Goal: Task Accomplishment & Management: Manage account settings

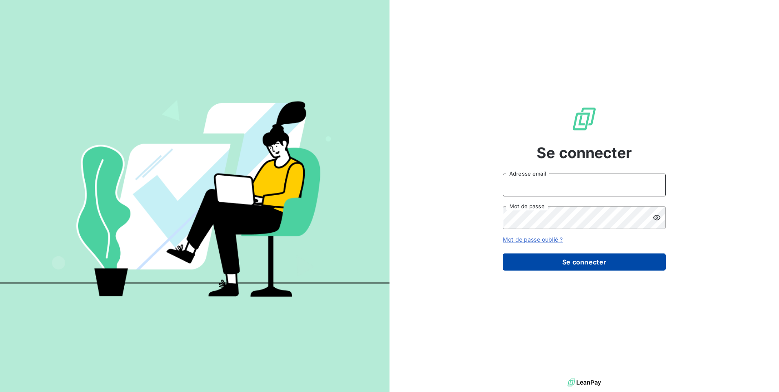
type input "relance@adex-logistique.fr"
click at [582, 269] on button "Se connecter" at bounding box center [584, 261] width 163 height 17
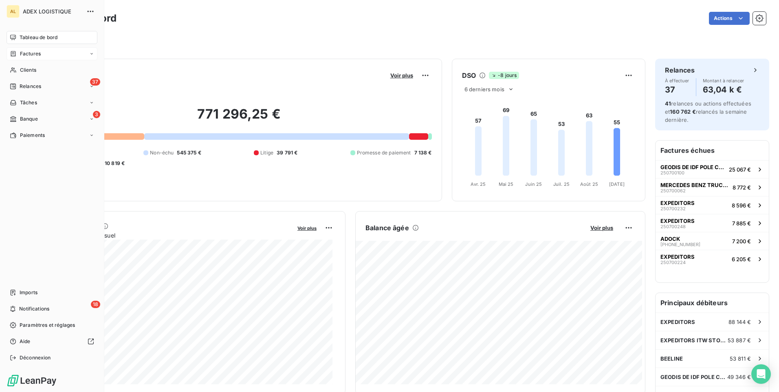
click at [29, 51] on span "Factures" at bounding box center [30, 53] width 21 height 7
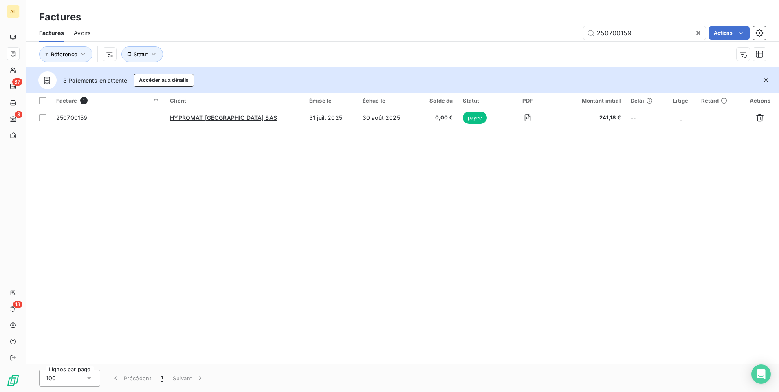
drag, startPoint x: 666, startPoint y: 34, endPoint x: 554, endPoint y: 46, distance: 112.7
click at [554, 46] on div "Factures Avoirs 250700159 Actions Réference Statut" at bounding box center [402, 45] width 753 height 42
type input "250700208"
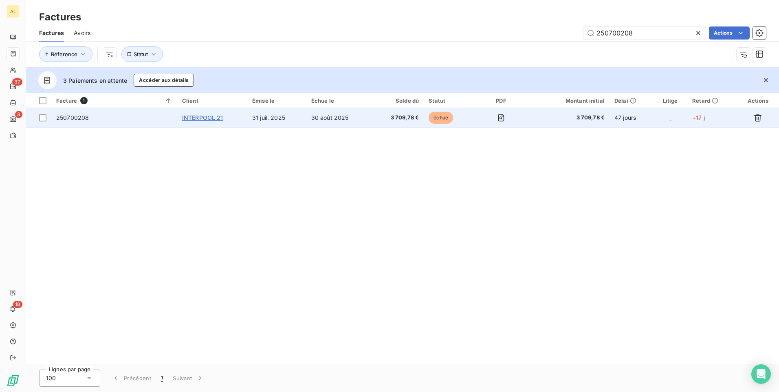
click at [193, 118] on span "INTERPOOL 21" at bounding box center [202, 117] width 41 height 7
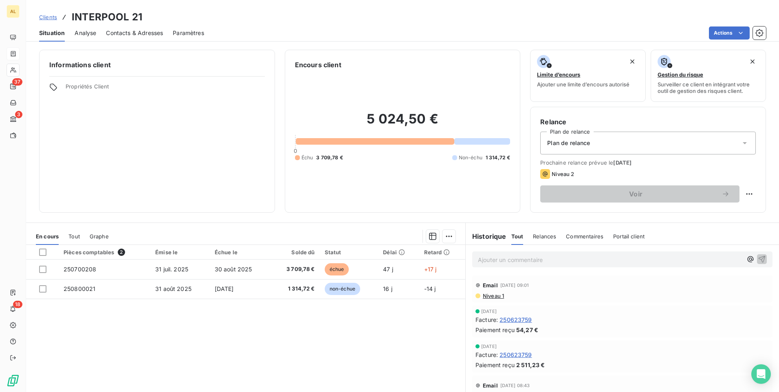
click at [151, 31] on span "Contacts & Adresses" at bounding box center [134, 33] width 57 height 8
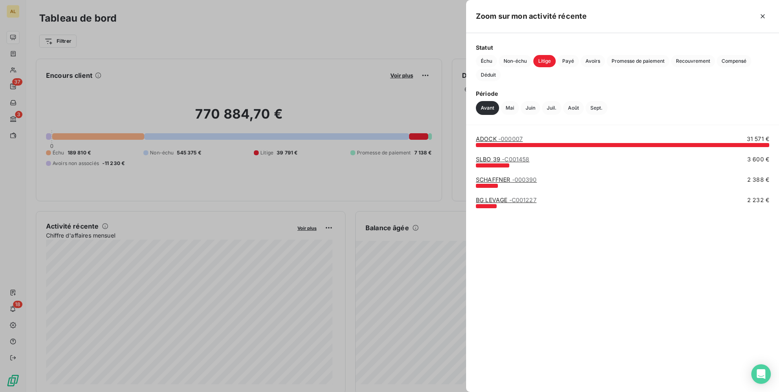
click at [500, 159] on link "SLBO 39 - C001458" at bounding box center [502, 159] width 53 height 7
click at [493, 179] on link "SCHAFFNER - 000390" at bounding box center [506, 179] width 61 height 7
click at [486, 207] on div at bounding box center [486, 206] width 21 height 4
click at [491, 201] on link "BG LEVAGE - C001227" at bounding box center [506, 199] width 61 height 7
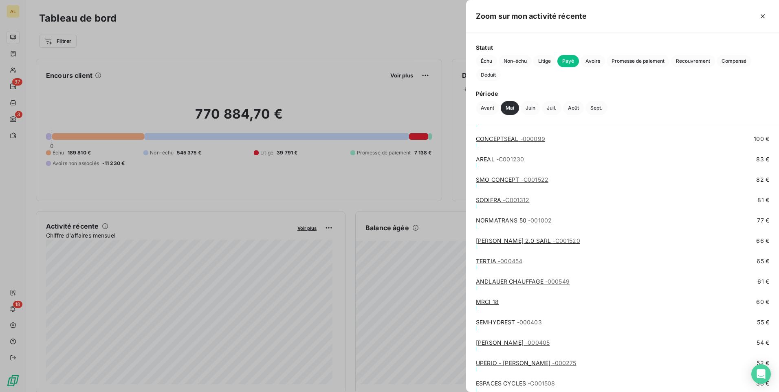
scroll to position [2717, 0]
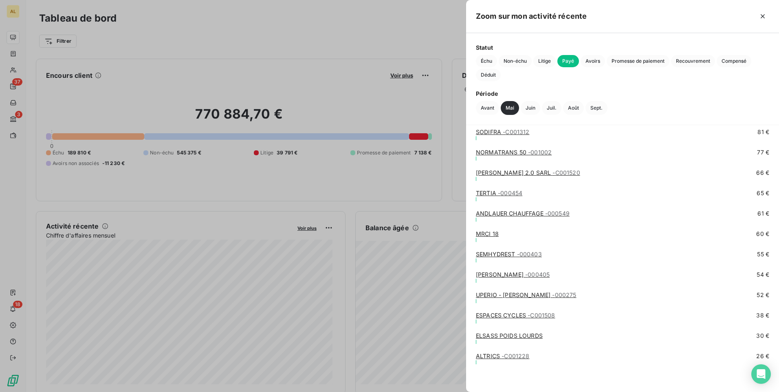
click at [510, 340] on div "ELSASS POIDS LOURDS 30 €" at bounding box center [622, 338] width 293 height 12
click at [512, 335] on link "ELSASS POIDS LOURDS" at bounding box center [509, 335] width 67 height 7
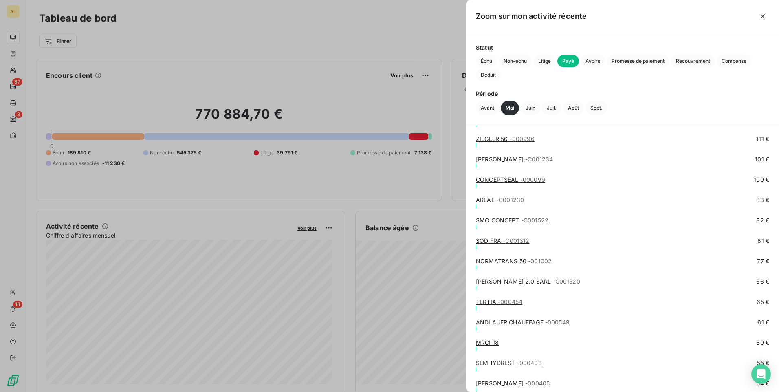
scroll to position [2717, 0]
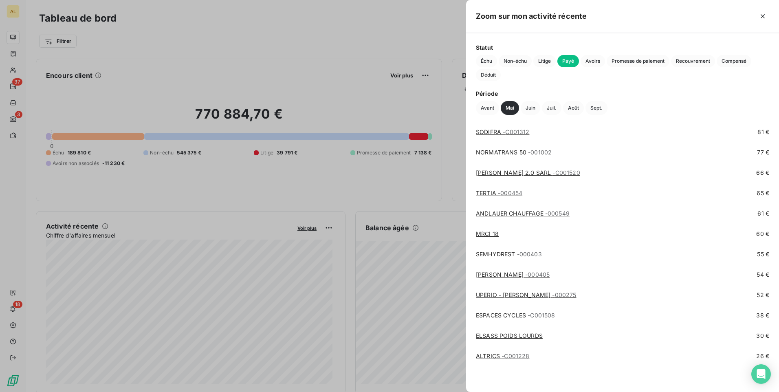
click at [508, 357] on span "- C001228" at bounding box center [516, 356] width 28 height 7
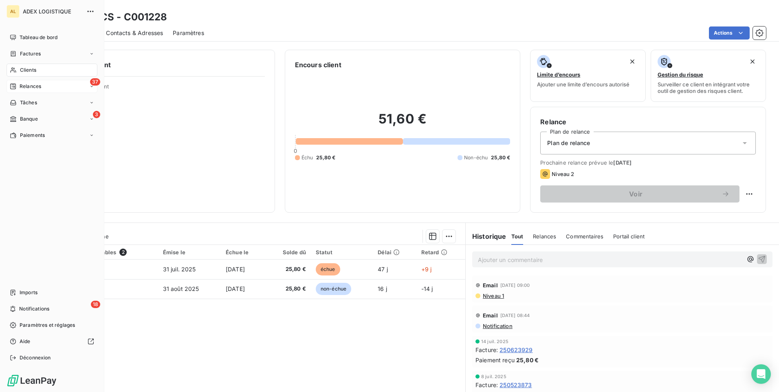
click at [67, 82] on div "37 Relances" at bounding box center [52, 86] width 91 height 13
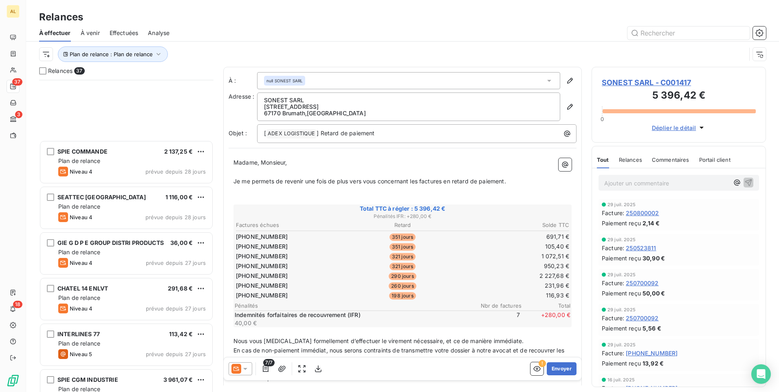
scroll to position [1377, 0]
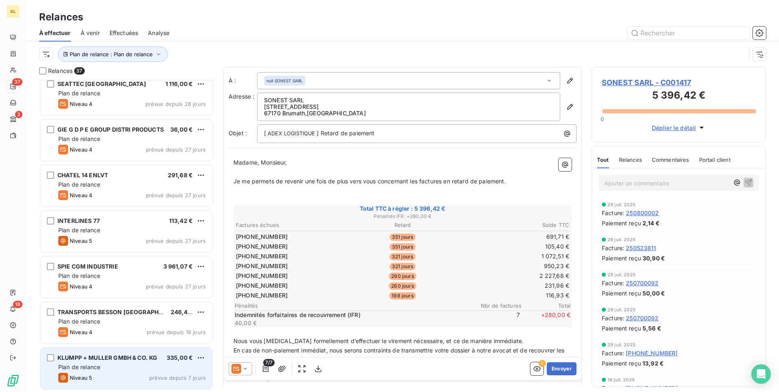
click at [128, 355] on span "KLUMPP + MULLER GMBH & CO. KG" at bounding box center [107, 357] width 100 height 7
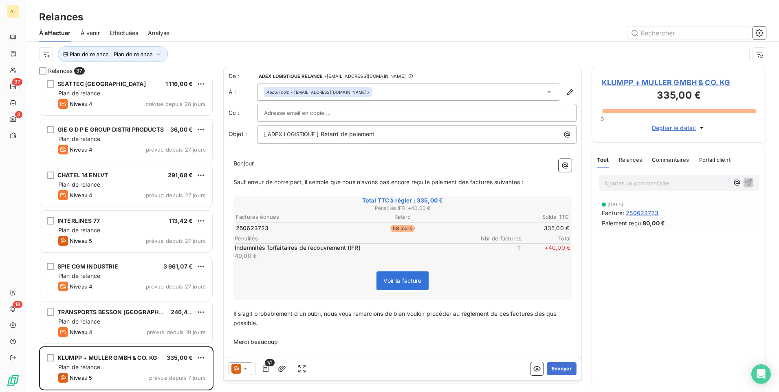
click at [628, 78] on span "KLUMPP + MULLER GMBH & CO. KG" at bounding box center [679, 82] width 154 height 11
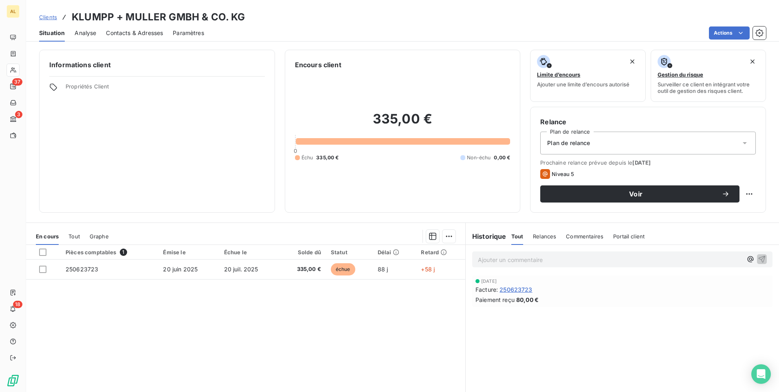
click at [520, 289] on span "250623723" at bounding box center [516, 289] width 33 height 9
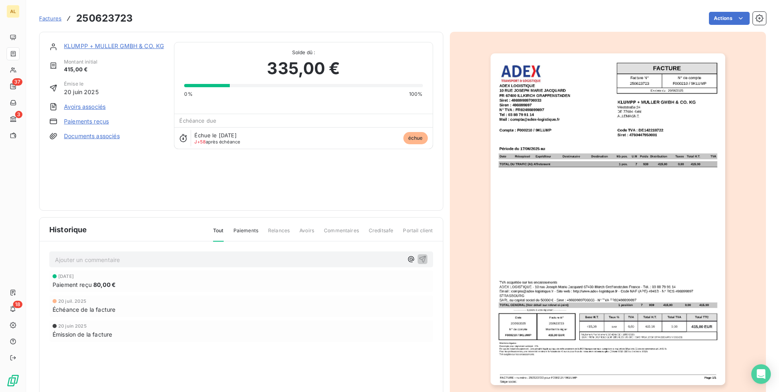
click at [82, 118] on link "Paiements reçus" at bounding box center [86, 121] width 45 height 8
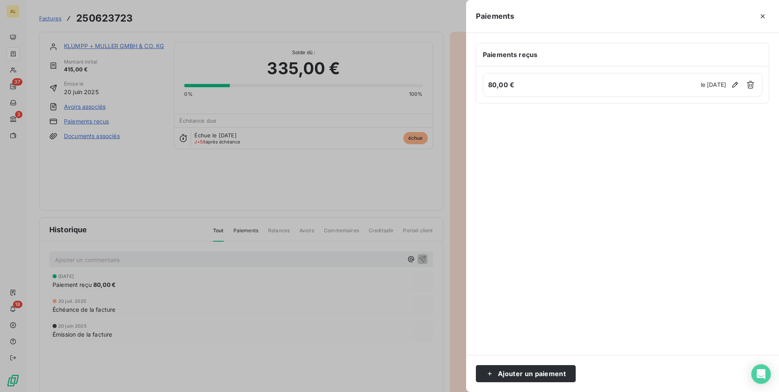
click at [91, 106] on div at bounding box center [389, 196] width 779 height 392
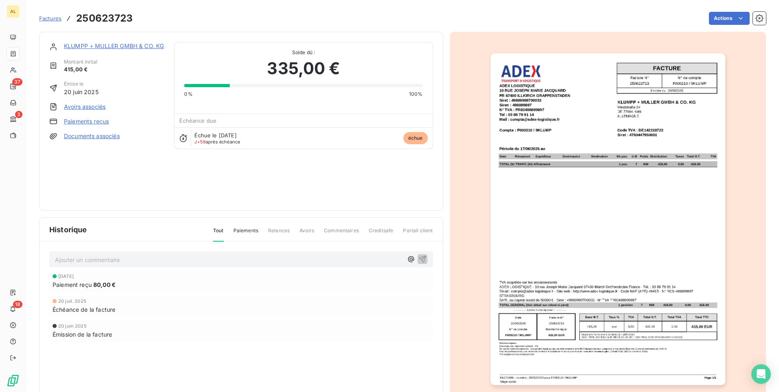
click at [86, 108] on link "Avoirs associés" at bounding box center [85, 107] width 42 height 8
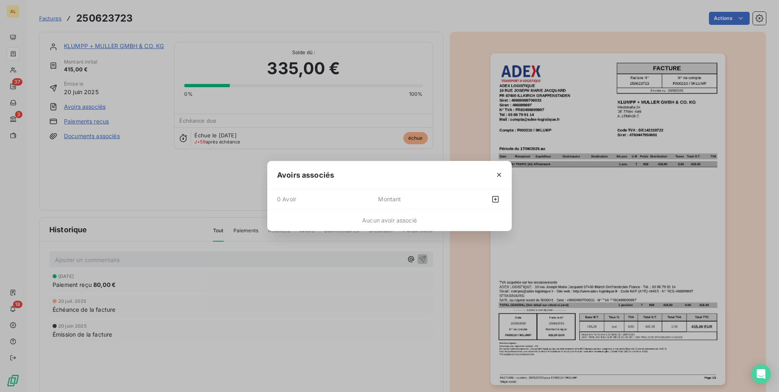
drag, startPoint x: 170, startPoint y: 90, endPoint x: 141, endPoint y: 109, distance: 33.9
click at [169, 91] on div "Avoirs associés 0 Avoir Montant Aucun avoir associé" at bounding box center [389, 196] width 779 height 392
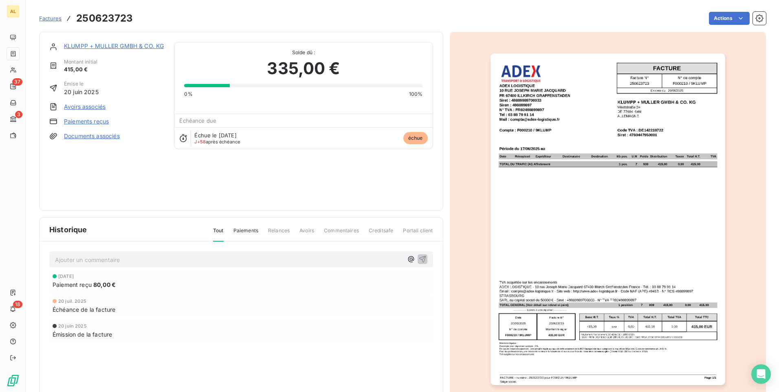
click at [101, 139] on link "Documents associés" at bounding box center [92, 136] width 56 height 8
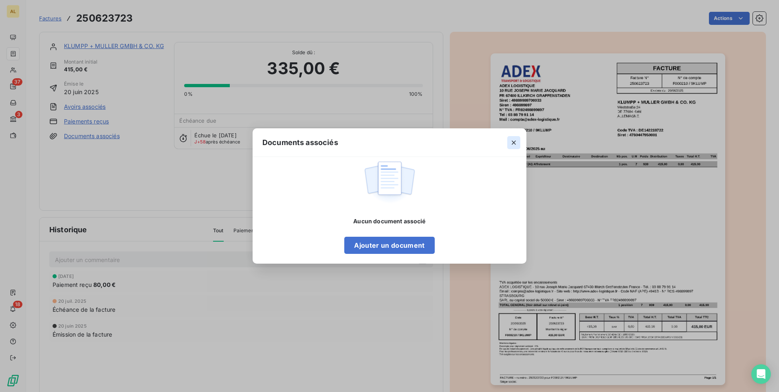
click at [513, 140] on icon "button" at bounding box center [514, 143] width 8 height 8
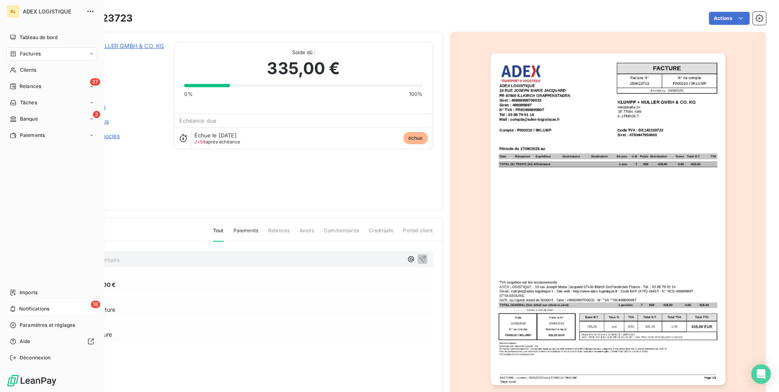
click at [48, 309] on span "Notifications" at bounding box center [34, 308] width 30 height 7
click at [31, 137] on span "Paiements" at bounding box center [32, 135] width 25 height 7
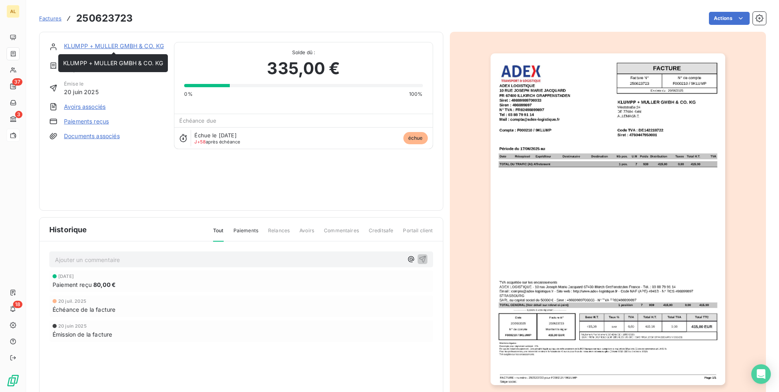
click at [106, 44] on link "KLUMPP + MULLER GMBH & CO. KG" at bounding box center [114, 45] width 100 height 7
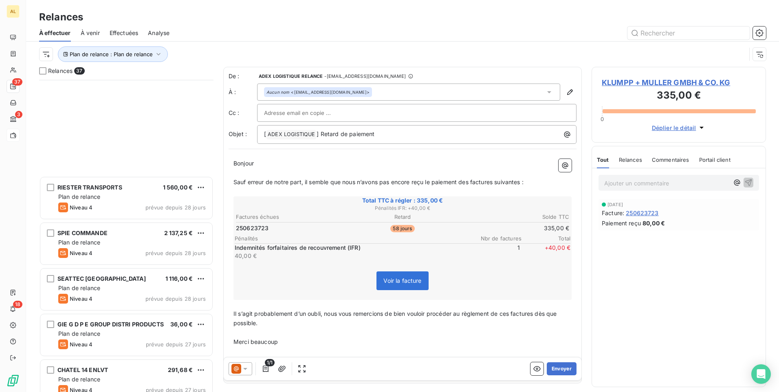
scroll to position [1377, 0]
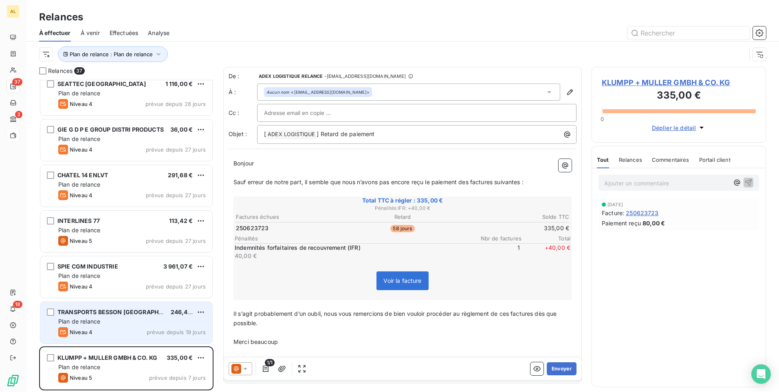
click at [118, 319] on div "Plan de relance" at bounding box center [132, 321] width 148 height 8
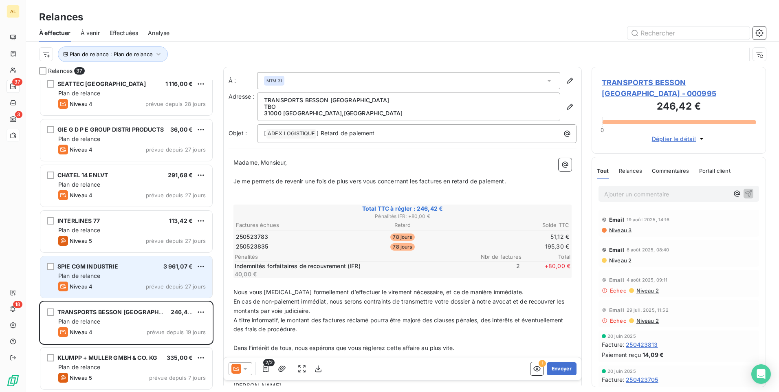
click at [92, 276] on span "Plan de relance" at bounding box center [79, 275] width 42 height 7
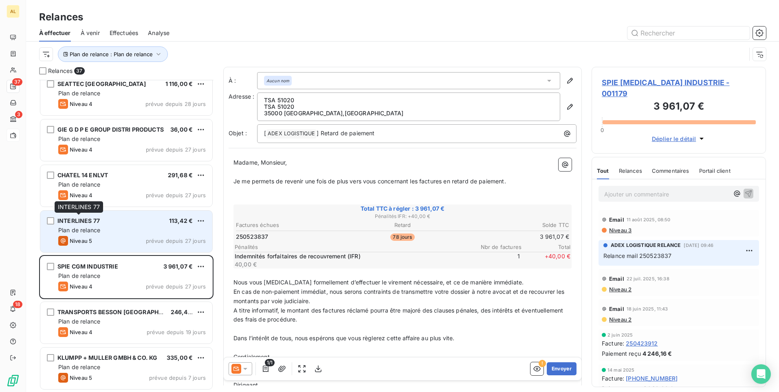
click at [86, 221] on span "INTERLINES 77" at bounding box center [78, 220] width 42 height 7
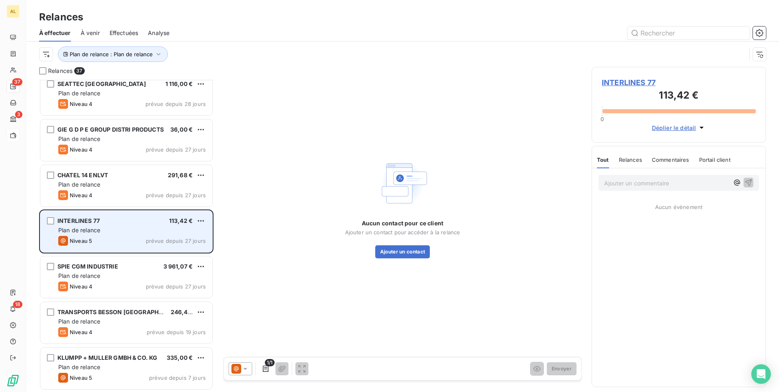
click at [86, 221] on span "INTERLINES 77" at bounding box center [78, 220] width 42 height 7
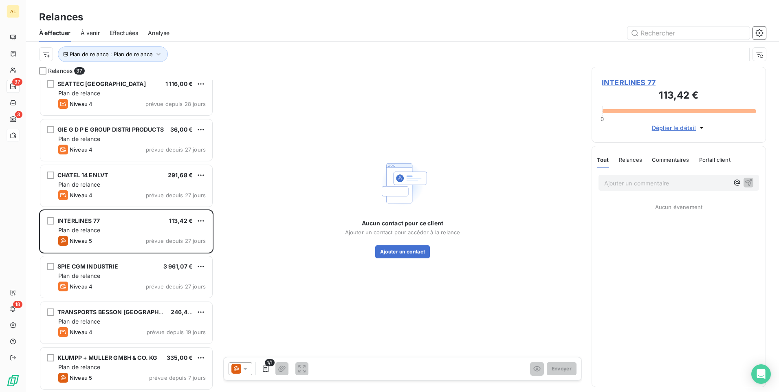
click at [626, 83] on span "INTERLINES 77" at bounding box center [679, 82] width 154 height 11
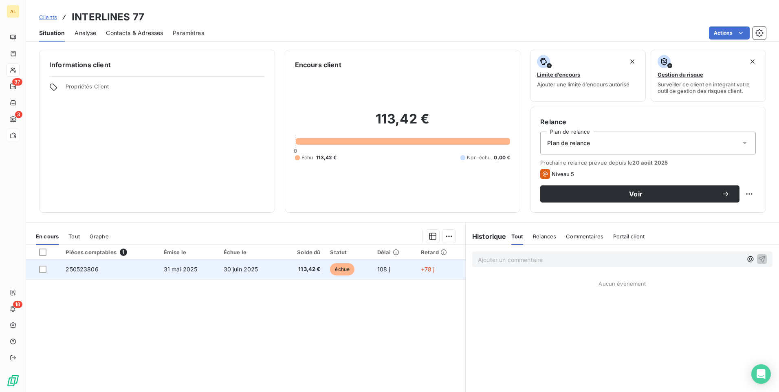
click at [75, 267] on span "250523806" at bounding box center [82, 269] width 33 height 7
click at [42, 270] on div at bounding box center [42, 269] width 7 height 7
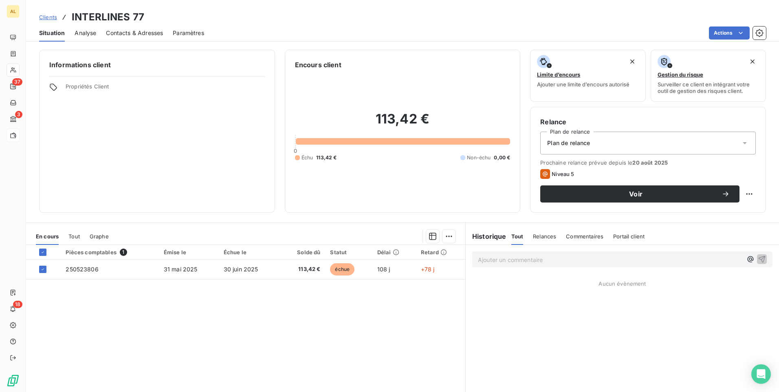
click at [590, 144] on div "Plan de relance" at bounding box center [648, 143] width 216 height 23
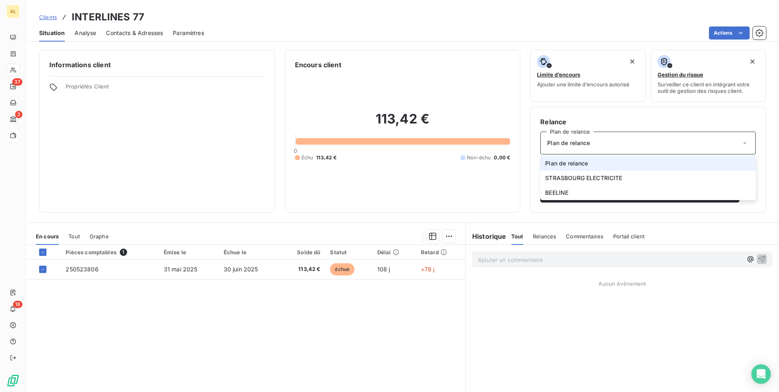
click at [591, 143] on div "Plan de relance" at bounding box center [648, 143] width 216 height 23
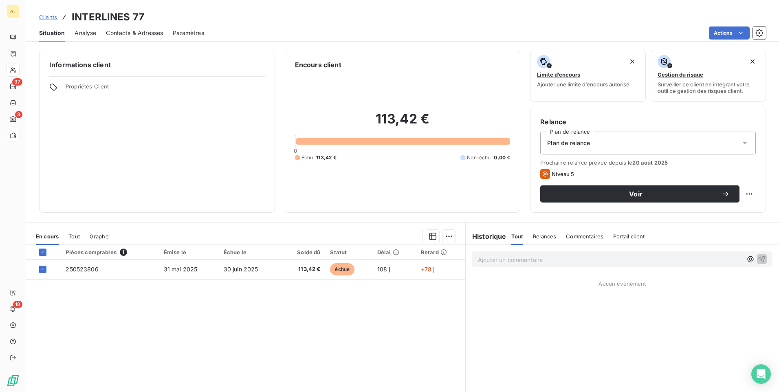
click at [546, 258] on p "Ajouter un commentaire ﻿" at bounding box center [610, 260] width 264 height 10
click at [513, 258] on p "Ajouter un commentaire ﻿" at bounding box center [610, 260] width 264 height 10
click at [447, 237] on html "AL 37 3 18 Clients INTERLINES 77 Situation Analyse Contacts & Adresses Paramètr…" at bounding box center [389, 196] width 779 height 392
click at [429, 235] on icon "button" at bounding box center [432, 236] width 7 height 7
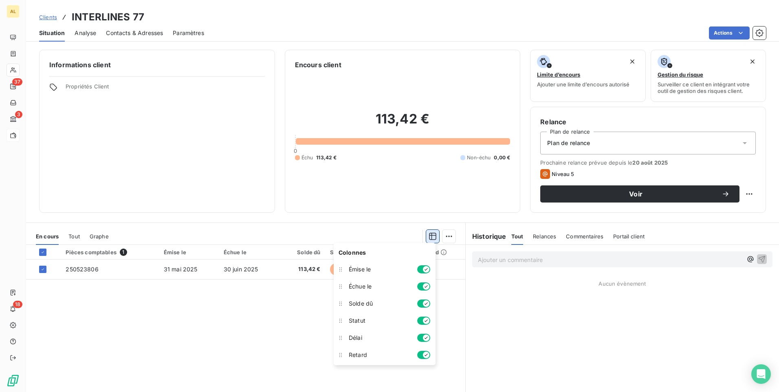
click at [429, 235] on icon "button" at bounding box center [432, 236] width 7 height 7
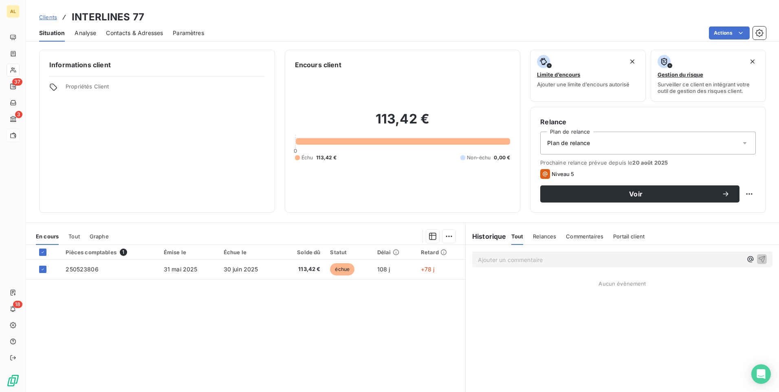
drag, startPoint x: 544, startPoint y: 262, endPoint x: 546, endPoint y: 258, distance: 4.3
click at [544, 261] on p "Ajouter un commentaire ﻿" at bounding box center [610, 260] width 264 height 10
click at [547, 236] on span "Relances" at bounding box center [544, 236] width 23 height 7
click at [529, 264] on p "Ajouter un commentaire ﻿" at bounding box center [610, 260] width 264 height 10
click at [758, 258] on icon "button" at bounding box center [762, 259] width 8 height 8
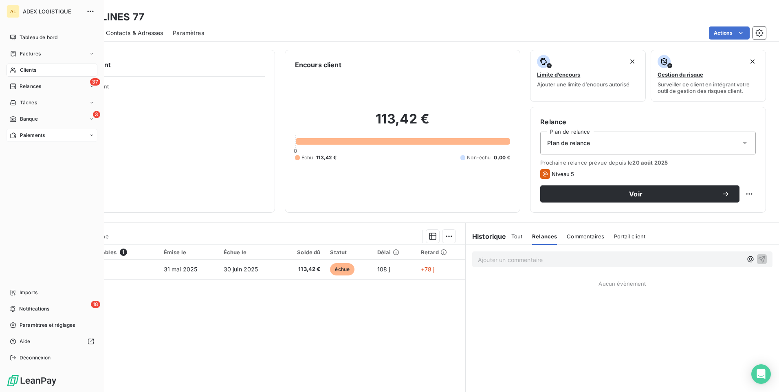
click at [92, 134] on icon at bounding box center [91, 135] width 5 height 5
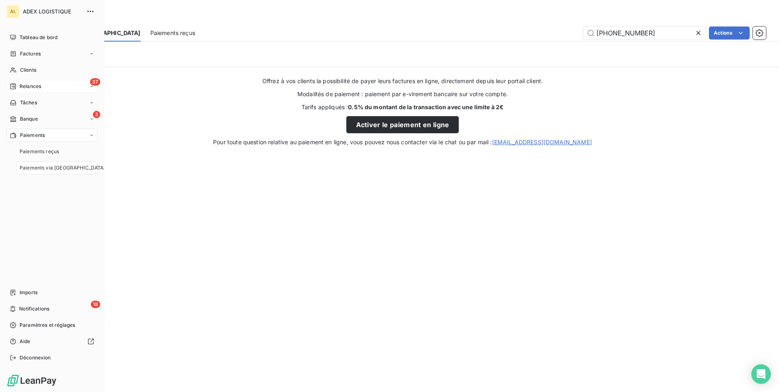
click at [78, 80] on div "37 Relances" at bounding box center [52, 86] width 91 height 13
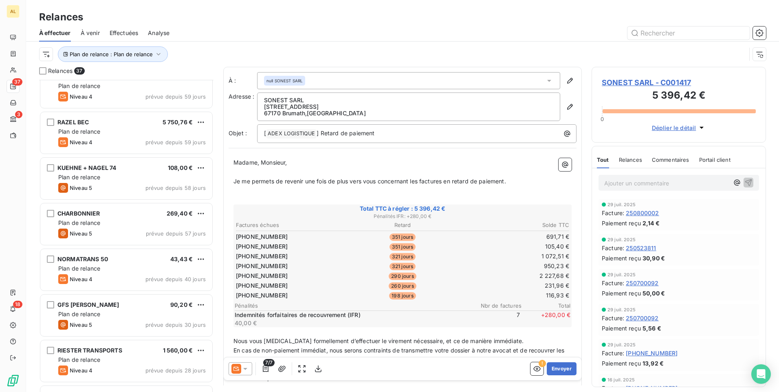
scroll to position [1377, 0]
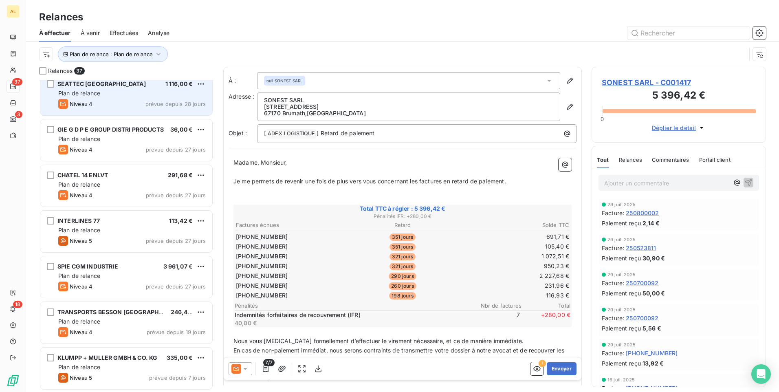
click at [119, 92] on div "Plan de relance" at bounding box center [132, 93] width 148 height 8
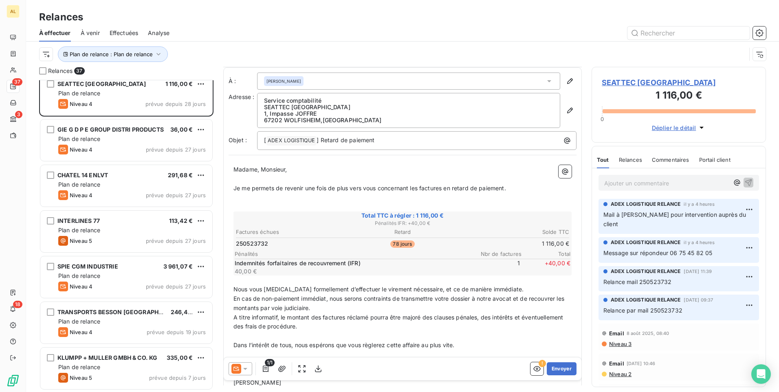
scroll to position [62, 0]
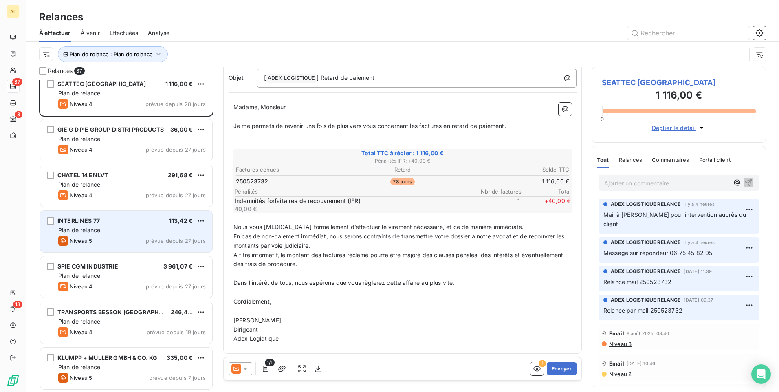
click at [151, 231] on div "Plan de relance" at bounding box center [132, 230] width 148 height 8
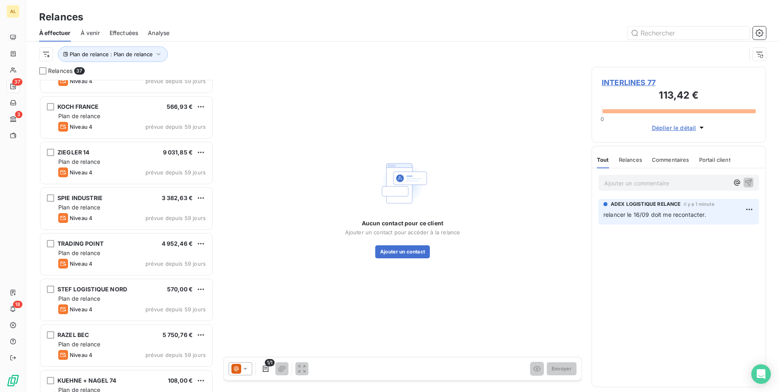
scroll to position [562, 0]
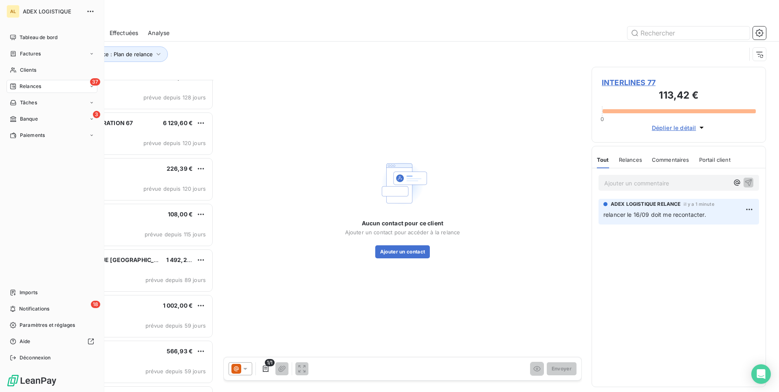
click at [38, 9] on span "ADEX LOGISTIQUE" at bounding box center [52, 11] width 59 height 7
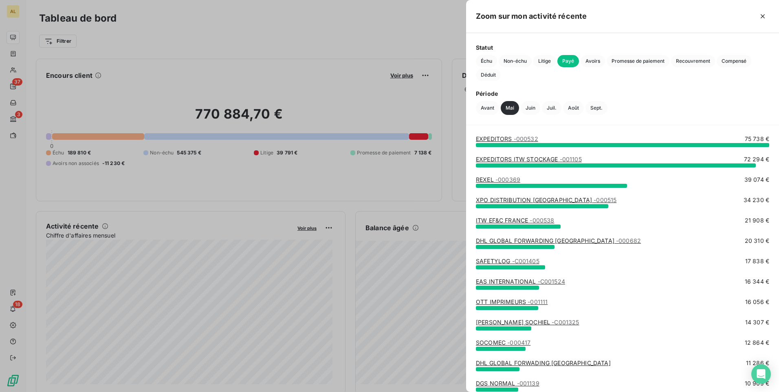
scroll to position [82, 0]
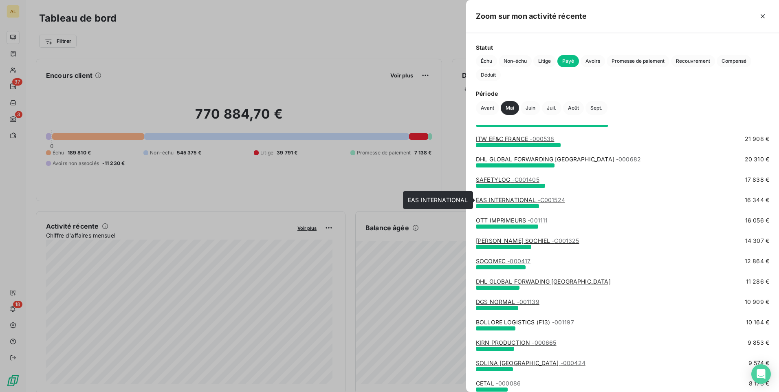
click at [516, 198] on link "EAS INTERNATIONAL - C001524" at bounding box center [520, 199] width 89 height 7
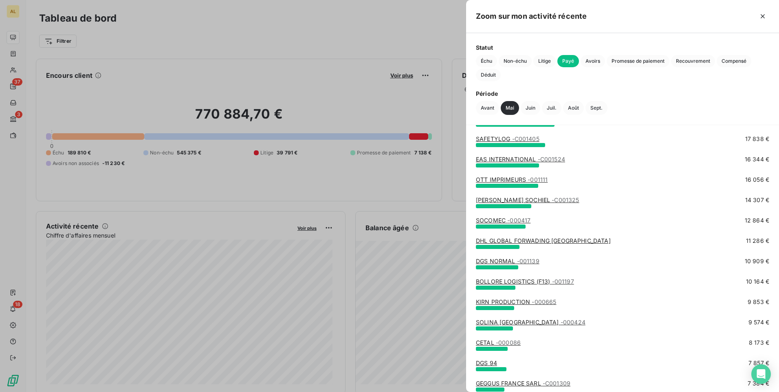
scroll to position [285, 0]
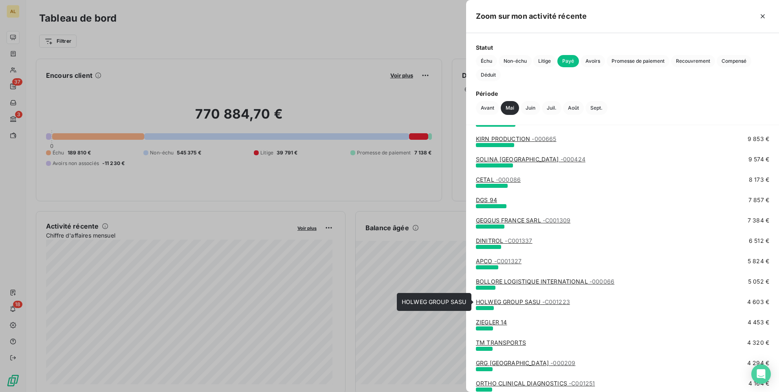
click at [504, 300] on link "HOLWEG GROUP SASU - C001223" at bounding box center [523, 301] width 94 height 7
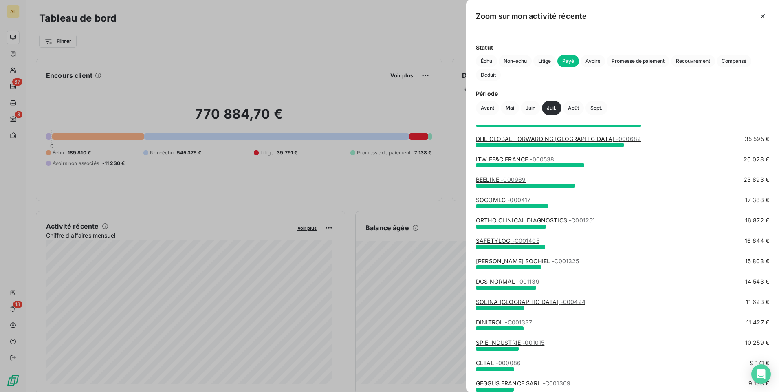
scroll to position [163, 0]
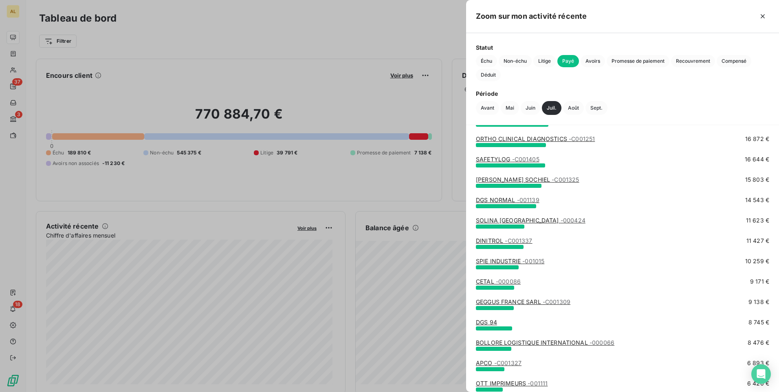
click at [519, 280] on span "- 000086" at bounding box center [508, 281] width 25 height 7
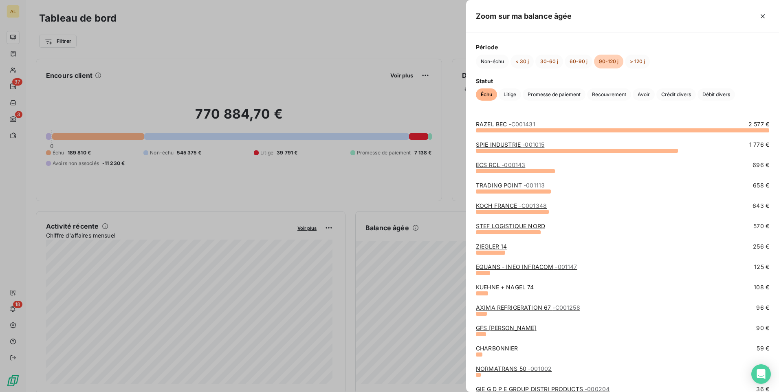
click at [491, 164] on link "ECS RCL - 000143" at bounding box center [500, 164] width 49 height 7
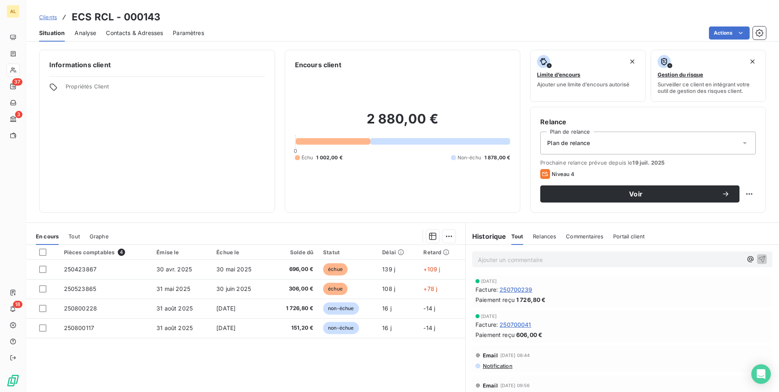
click at [85, 31] on span "Analyse" at bounding box center [86, 33] width 22 height 8
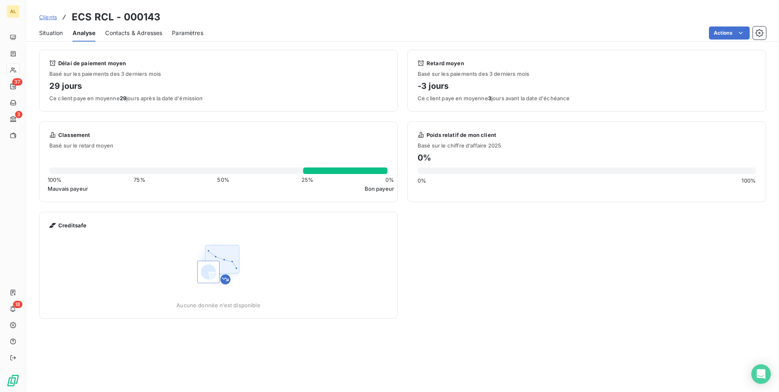
click at [113, 33] on span "Contacts & Adresses" at bounding box center [133, 33] width 57 height 8
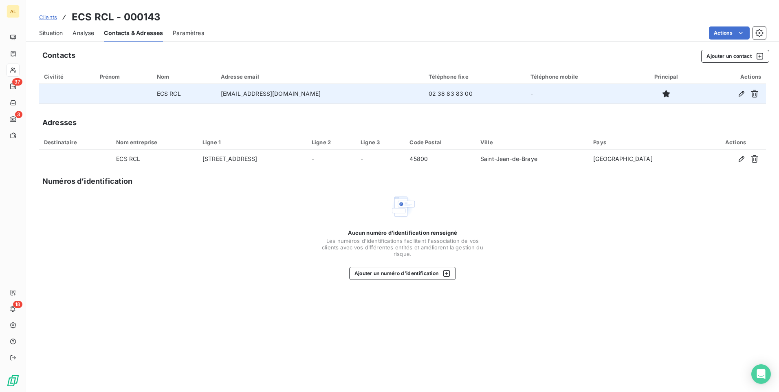
drag, startPoint x: 321, startPoint y: 93, endPoint x: 221, endPoint y: 98, distance: 100.0
click at [221, 98] on td "comptafournisseur@reseaurcl.com" at bounding box center [320, 94] width 208 height 20
copy td "comptafournisseur@reseaurcl.com"
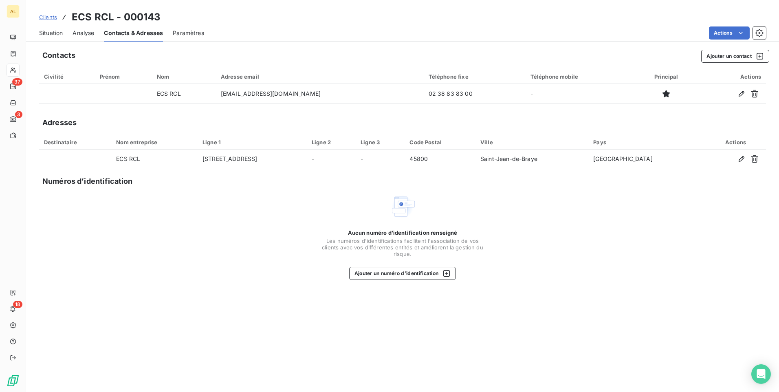
click at [56, 33] on span "Situation" at bounding box center [51, 33] width 24 height 8
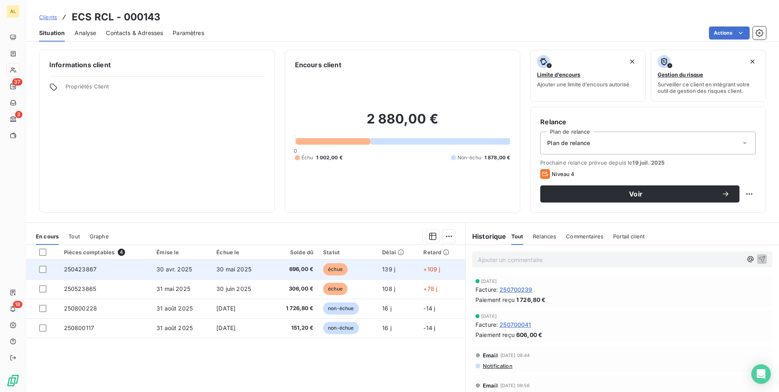
click at [337, 272] on span "échue" at bounding box center [335, 269] width 24 height 12
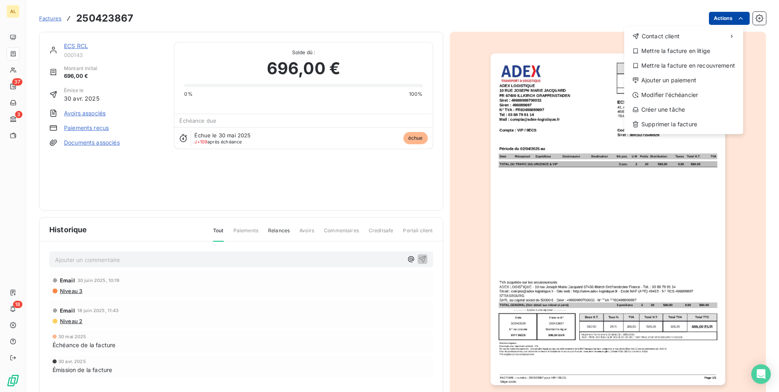
click at [718, 20] on html "AL 37 3 18 Factures 250423867 Actions Contact client Mettre la facture en litig…" at bounding box center [389, 196] width 779 height 392
click at [547, 249] on html "AL 37 3 18 Factures 250423867 Actions Contact client Mettre la facture en litig…" at bounding box center [389, 196] width 779 height 392
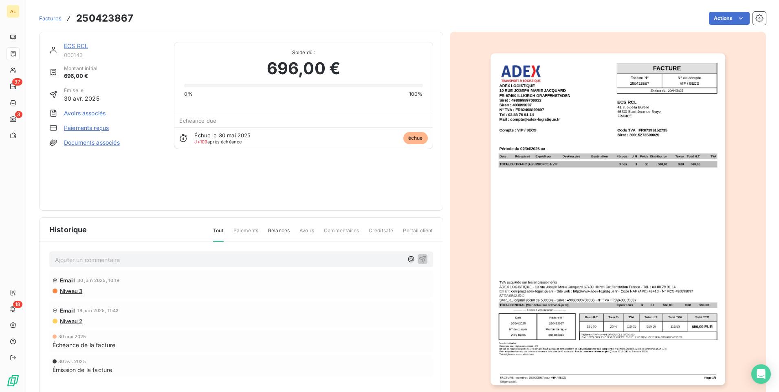
click at [547, 249] on img "button" at bounding box center [608, 219] width 235 height 332
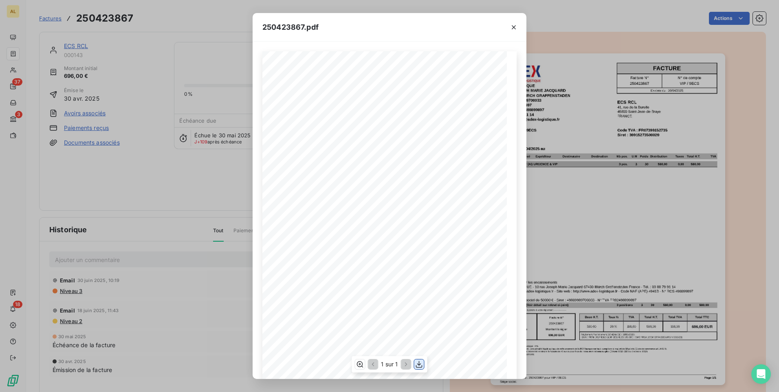
click at [422, 363] on icon "button" at bounding box center [419, 364] width 8 height 8
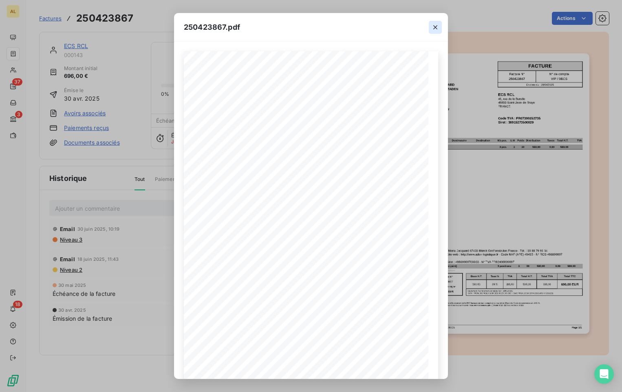
click at [436, 25] on icon "button" at bounding box center [435, 27] width 8 height 8
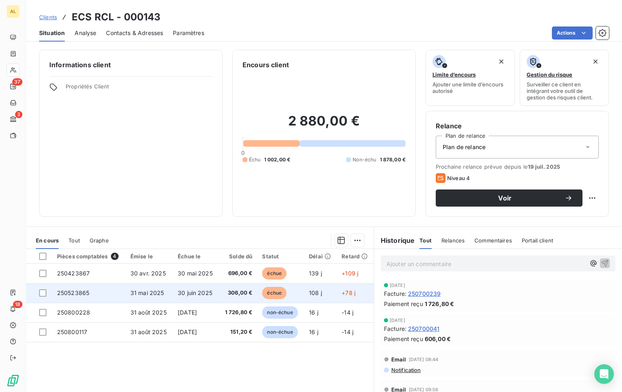
click at [233, 291] on span "306,00 €" at bounding box center [238, 293] width 29 height 8
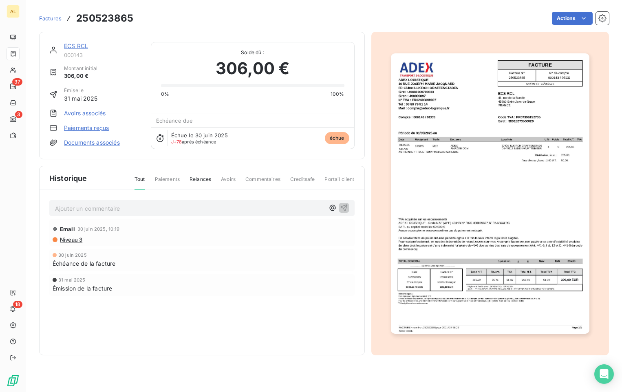
click at [409, 162] on img "button" at bounding box center [490, 193] width 198 height 280
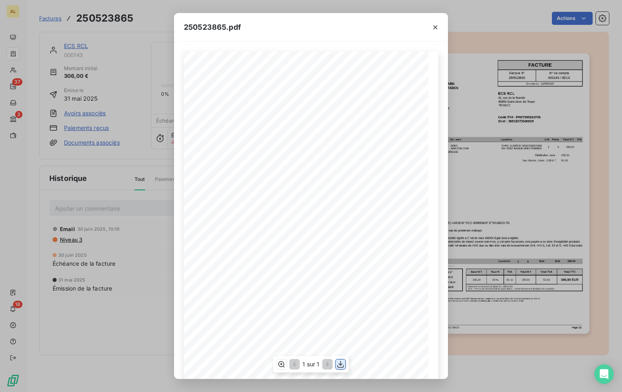
drag, startPoint x: 344, startPoint y: 367, endPoint x: 344, endPoint y: 363, distance: 4.6
click at [344, 363] on icon "button" at bounding box center [341, 364] width 8 height 8
drag, startPoint x: 433, startPoint y: 25, endPoint x: 432, endPoint y: 35, distance: 9.9
click at [433, 26] on icon "button" at bounding box center [435, 27] width 8 height 8
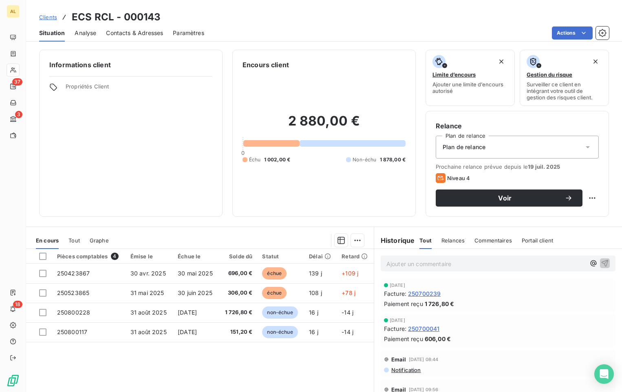
click at [434, 293] on span "250700239" at bounding box center [424, 293] width 33 height 9
click at [417, 294] on span "250700239" at bounding box center [424, 293] width 33 height 9
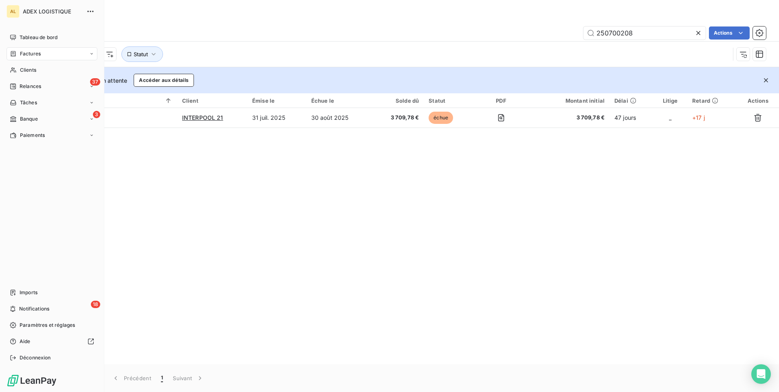
click at [40, 16] on div "ADEX LOGISTIQUE" at bounding box center [60, 11] width 74 height 13
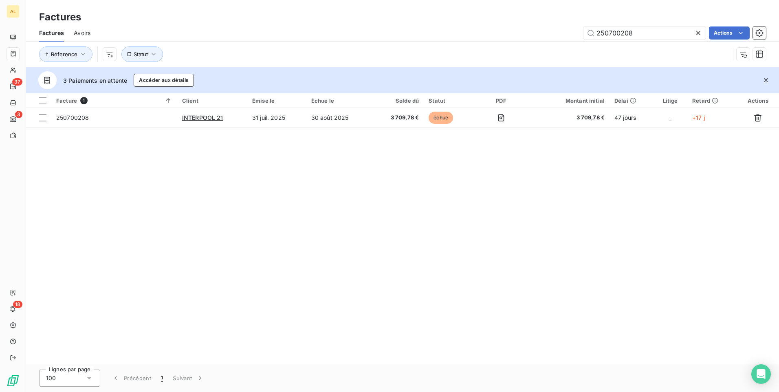
click at [44, 13] on h3 "Factures" at bounding box center [60, 17] width 42 height 15
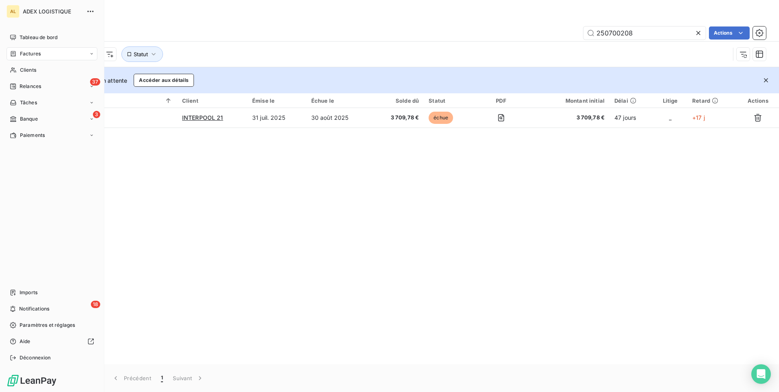
click at [40, 6] on div "ADEX LOGISTIQUE" at bounding box center [60, 11] width 74 height 13
click at [11, 7] on div "AL" at bounding box center [13, 11] width 13 height 13
click at [29, 39] on span "Tableau de bord" at bounding box center [39, 37] width 38 height 7
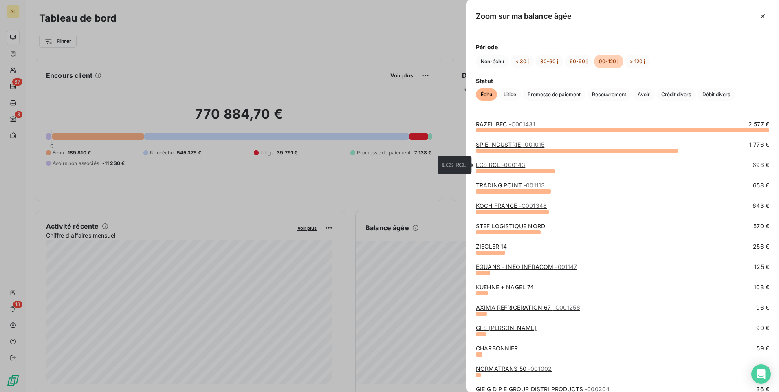
click at [512, 167] on span "- 000143" at bounding box center [514, 164] width 24 height 7
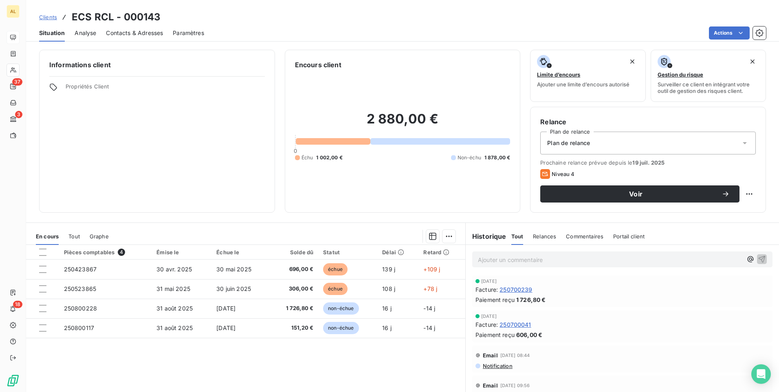
click at [536, 238] on span "Relances" at bounding box center [544, 236] width 23 height 7
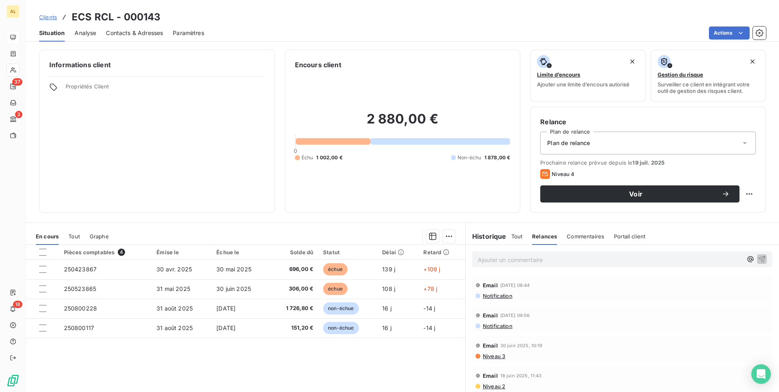
click at [549, 262] on p "Ajouter un commentaire ﻿" at bounding box center [610, 260] width 264 height 10
click at [758, 259] on icon "button" at bounding box center [762, 259] width 8 height 8
click at [82, 34] on span "Analyse" at bounding box center [86, 33] width 22 height 8
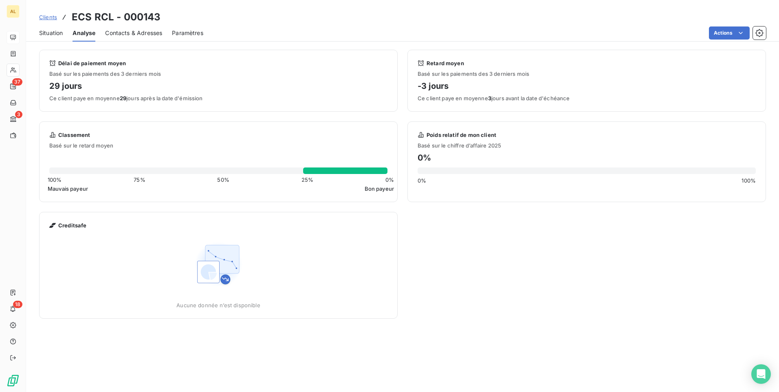
drag, startPoint x: 138, startPoint y: 33, endPoint x: 99, endPoint y: 35, distance: 38.3
click at [137, 33] on span "Contacts & Adresses" at bounding box center [133, 33] width 57 height 8
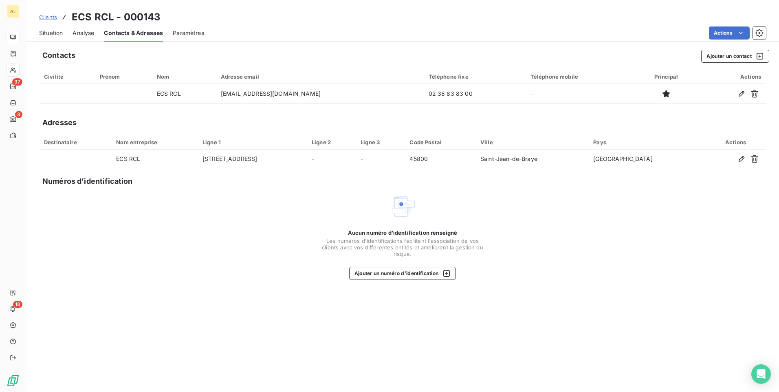
click at [53, 35] on span "Situation" at bounding box center [51, 33] width 24 height 8
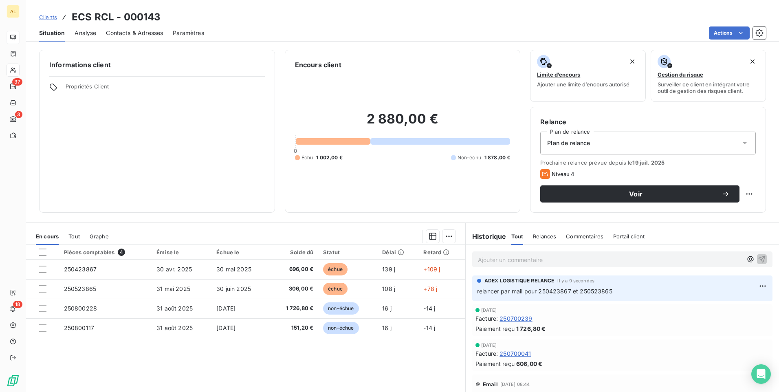
click at [522, 354] on span "250700041" at bounding box center [515, 353] width 31 height 9
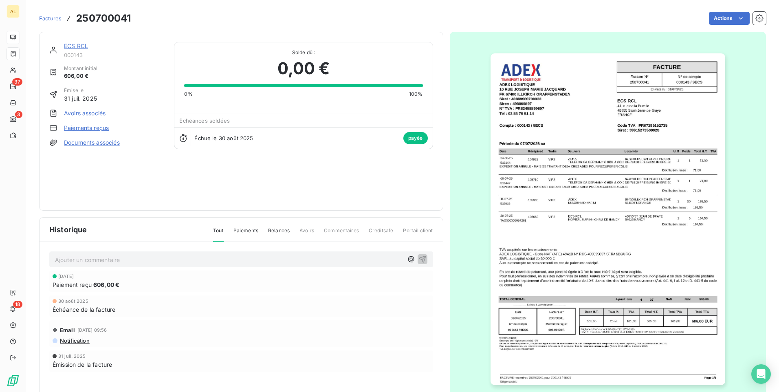
click at [51, 20] on span "Factures" at bounding box center [50, 18] width 22 height 7
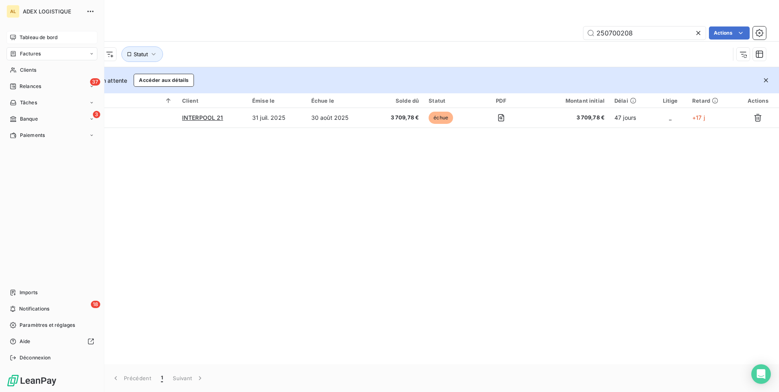
click at [35, 39] on span "Tableau de bord" at bounding box center [39, 37] width 38 height 7
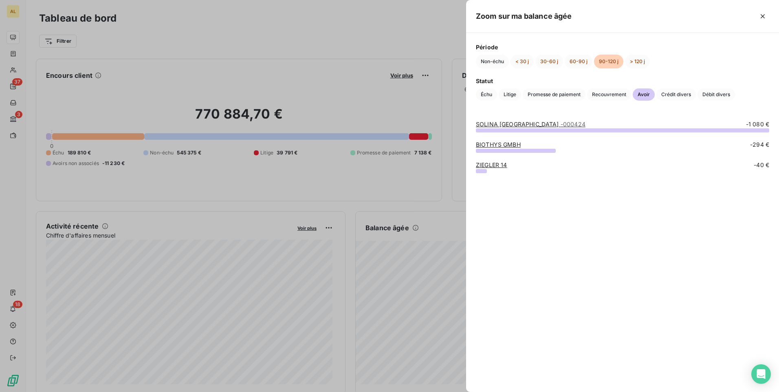
click at [420, 269] on div at bounding box center [389, 196] width 779 height 392
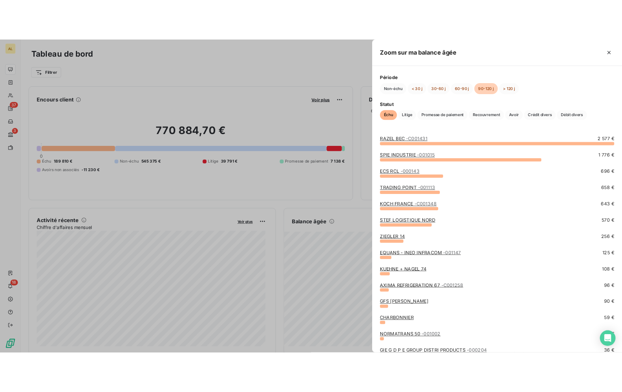
scroll to position [33, 0]
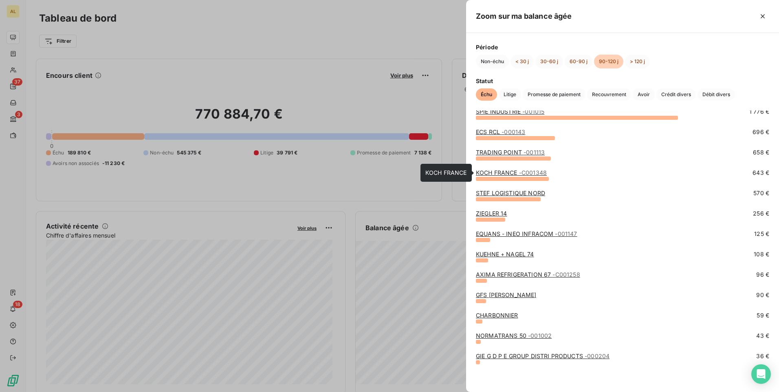
click at [522, 176] on span "- C001348" at bounding box center [533, 172] width 28 height 7
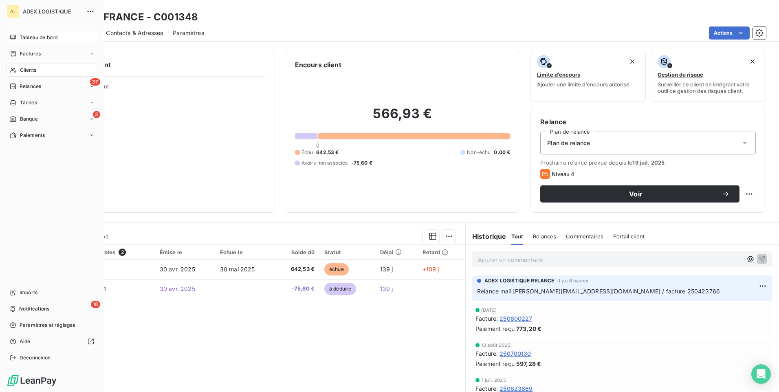
click at [26, 35] on span "Tableau de bord" at bounding box center [39, 37] width 38 height 7
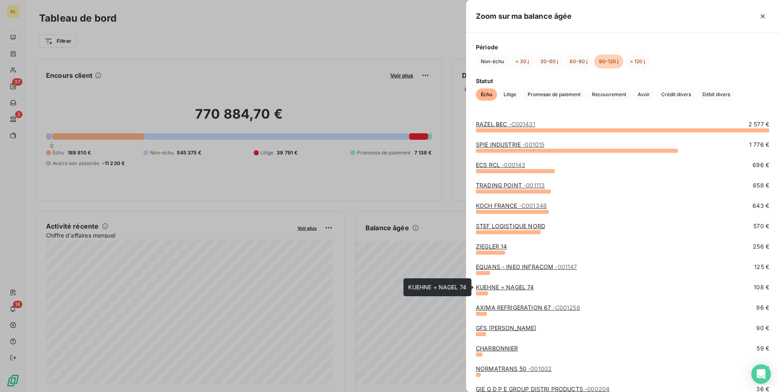
click at [509, 287] on link "KUEHNE + NAGEL 74" at bounding box center [505, 287] width 58 height 7
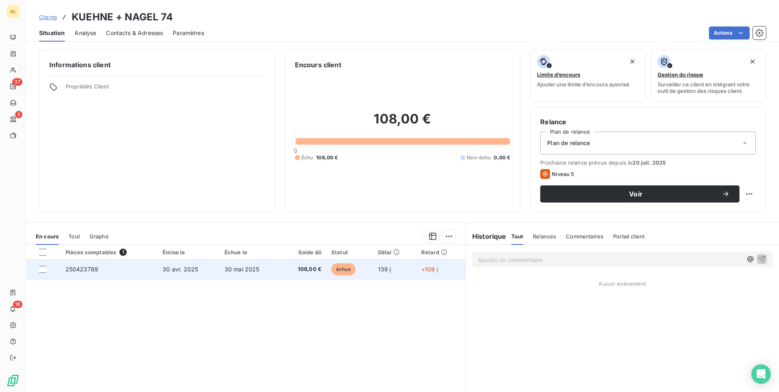
click at [87, 269] on span "250423789" at bounding box center [82, 269] width 33 height 7
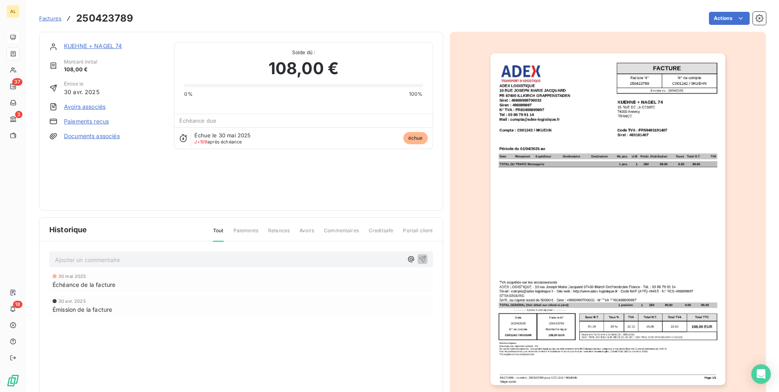
click at [544, 154] on img "button" at bounding box center [608, 219] width 235 height 332
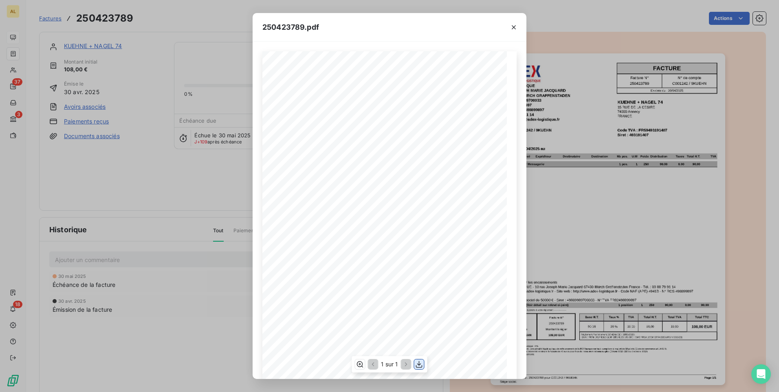
click at [420, 368] on button "button" at bounding box center [419, 364] width 10 height 10
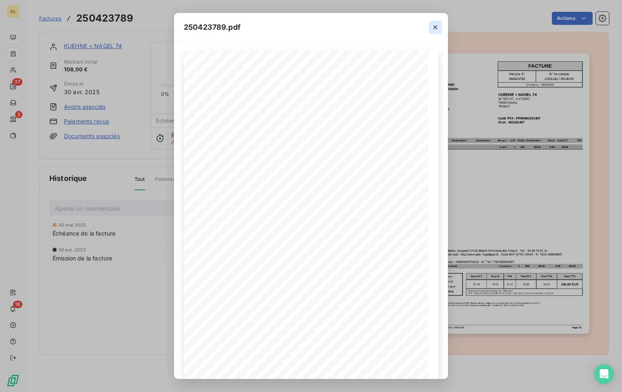
click at [436, 29] on icon "button" at bounding box center [435, 27] width 8 height 8
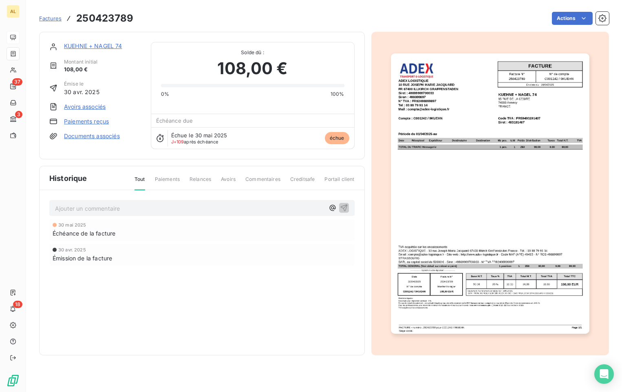
click at [104, 40] on div "KUEHNE + NAGEL 74 Montant initial 108,00 € Émise le 30 avr. 2025 Avoirs associé…" at bounding box center [202, 96] width 326 height 128
click at [101, 43] on link "KUEHNE + NAGEL 74" at bounding box center [93, 45] width 58 height 7
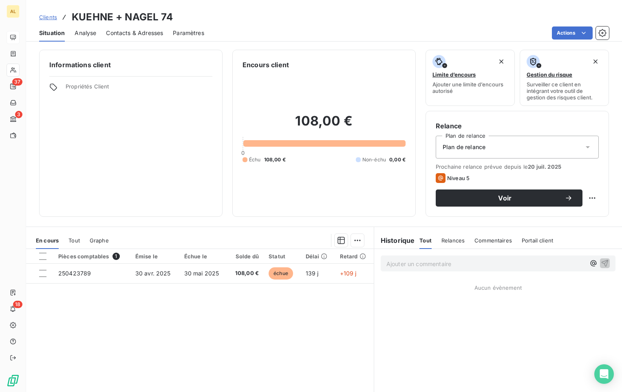
click at [132, 33] on span "Contacts & Adresses" at bounding box center [134, 33] width 57 height 8
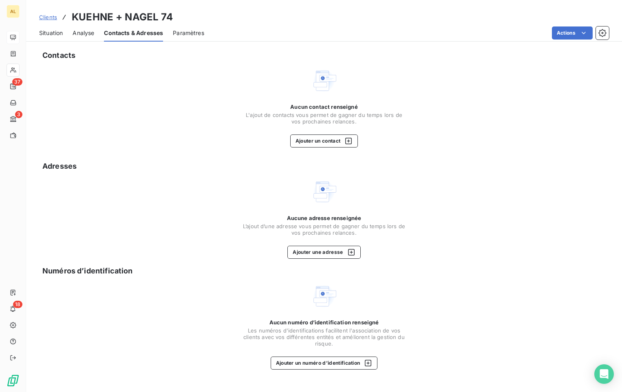
click at [55, 33] on span "Situation" at bounding box center [51, 33] width 24 height 8
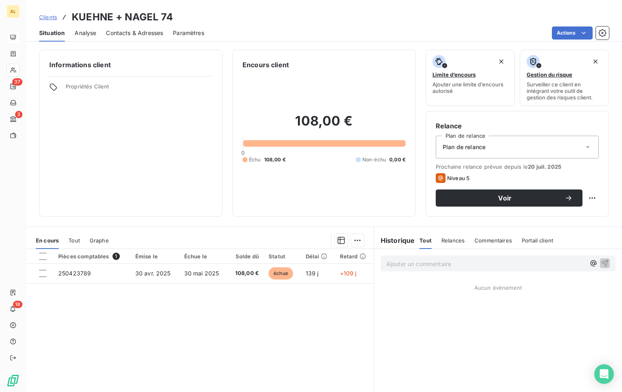
click at [453, 241] on span "Relances" at bounding box center [452, 240] width 23 height 7
click at [432, 264] on p "Ajouter un commentaire ﻿" at bounding box center [485, 264] width 199 height 10
click at [456, 264] on p "relancer" at bounding box center [485, 263] width 199 height 9
click at [602, 263] on icon "button" at bounding box center [605, 263] width 7 height 7
click at [393, 239] on h6 "Historique" at bounding box center [394, 241] width 41 height 10
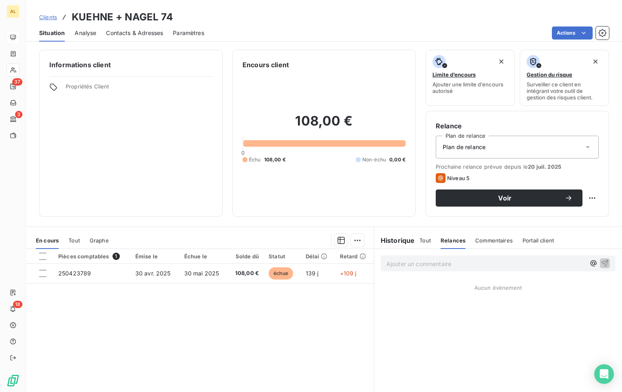
click at [421, 241] on span "Tout" at bounding box center [424, 240] width 11 height 7
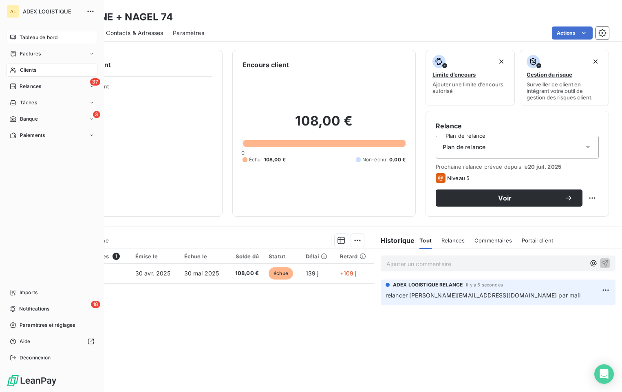
click at [35, 39] on span "Tableau de bord" at bounding box center [39, 37] width 38 height 7
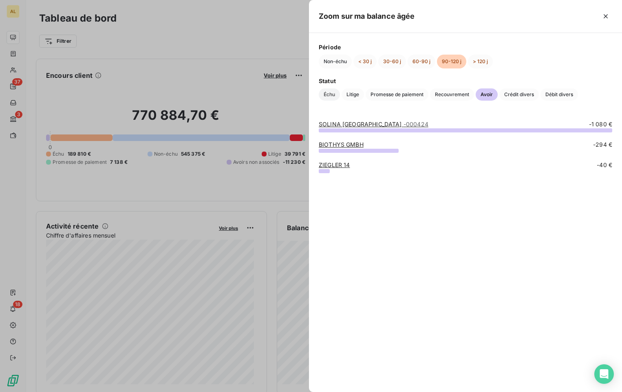
click at [328, 94] on span "Échu" at bounding box center [329, 94] width 21 height 12
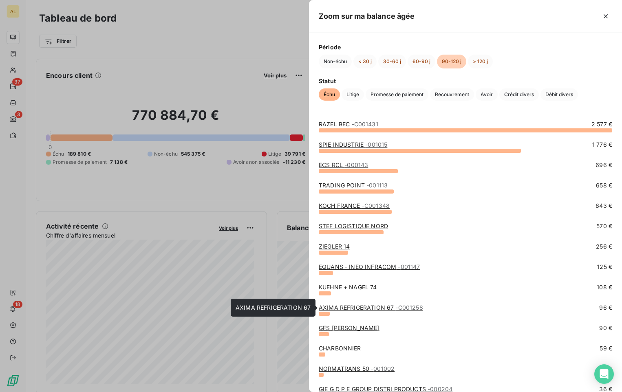
scroll to position [33, 0]
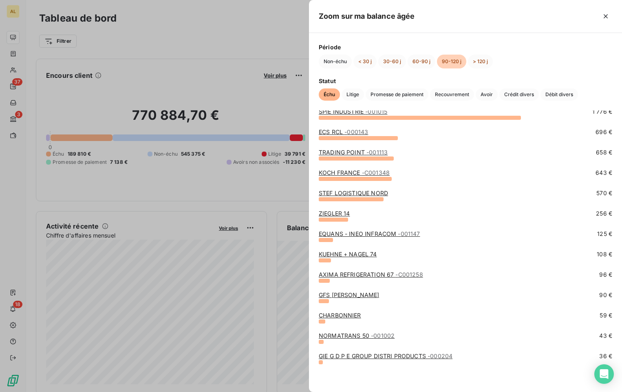
click at [339, 214] on link "ZIEGLER 14" at bounding box center [334, 213] width 31 height 7
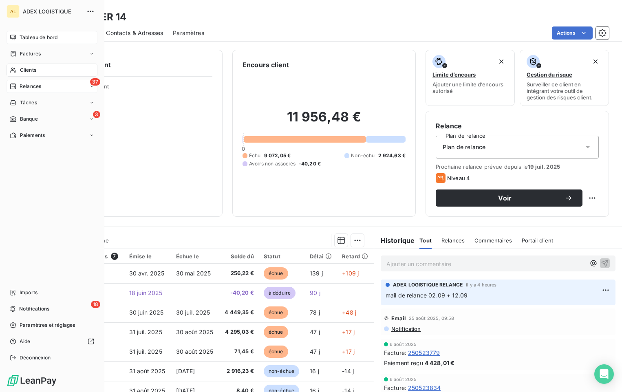
click at [28, 86] on span "Relances" at bounding box center [31, 86] width 22 height 7
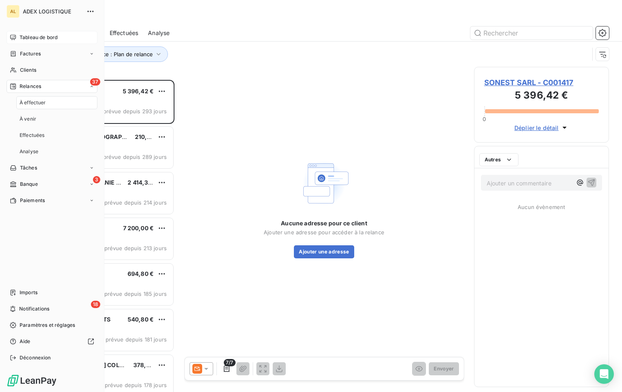
scroll to position [306, 129]
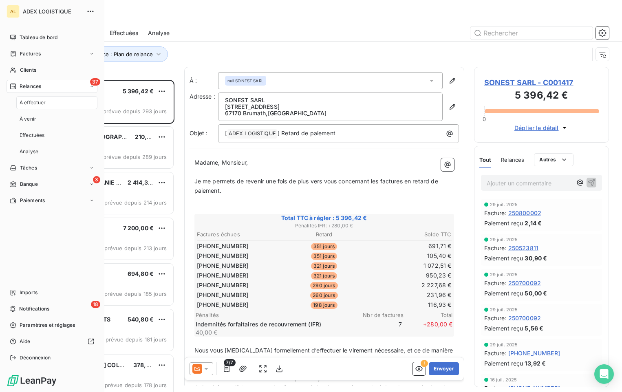
click at [42, 11] on span "ADEX LOGISTIQUE" at bounding box center [52, 11] width 59 height 7
click at [38, 36] on span "Tableau de bord" at bounding box center [39, 37] width 38 height 7
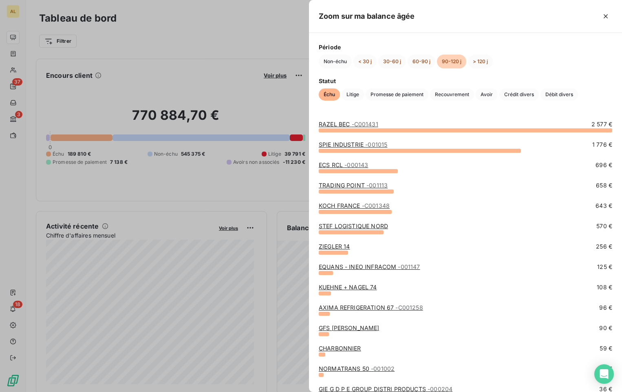
click at [378, 285] on div "KUEHNE + NAGEL 74 108 €" at bounding box center [465, 287] width 293 height 8
click at [370, 289] on link "KUEHNE + NAGEL 74" at bounding box center [348, 287] width 58 height 7
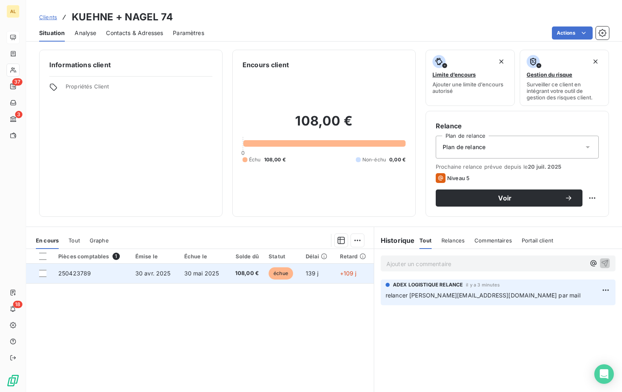
click at [182, 277] on td "30 mai 2025" at bounding box center [203, 274] width 48 height 20
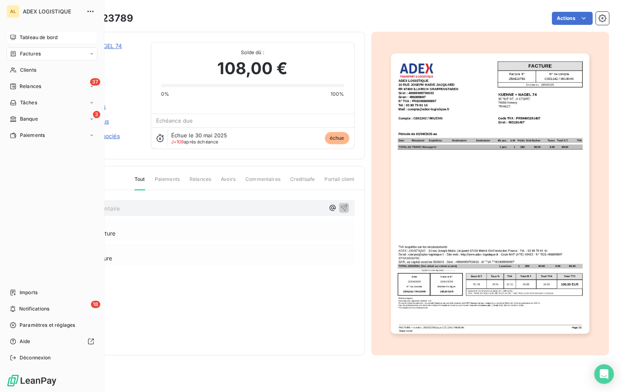
click at [18, 37] on div "Tableau de bord" at bounding box center [52, 37] width 91 height 13
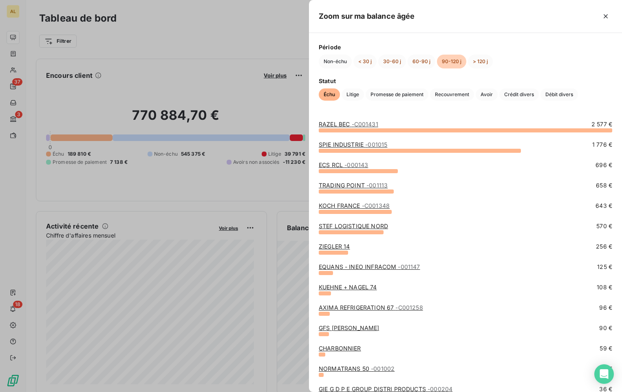
click at [338, 328] on link "GFS [PERSON_NAME]" at bounding box center [349, 327] width 61 height 7
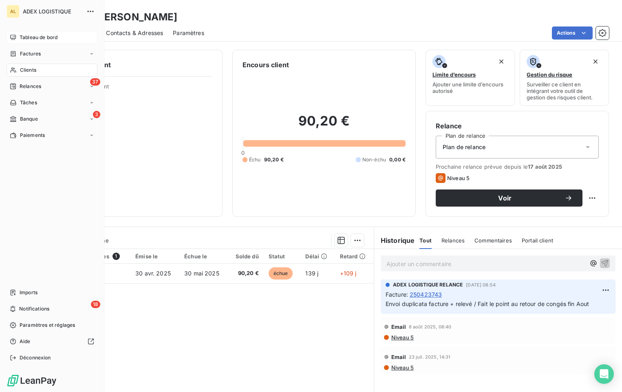
click at [22, 34] on span "Tableau de bord" at bounding box center [39, 37] width 38 height 7
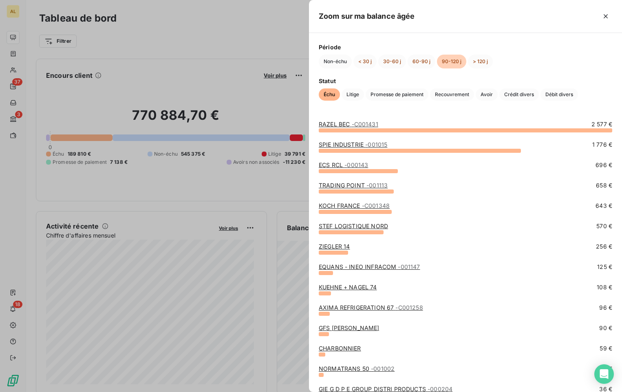
click at [363, 219] on div "KOCH FRANCE - C001348 643 €" at bounding box center [465, 212] width 293 height 20
click at [359, 224] on link "STEF LOGISTIQUE NORD" at bounding box center [353, 226] width 69 height 7
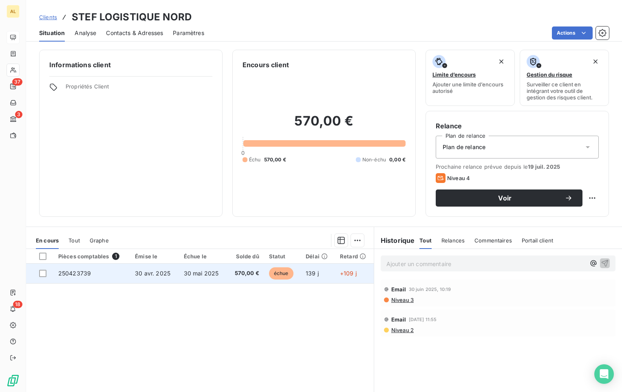
click at [257, 280] on td "570,00 €" at bounding box center [245, 274] width 37 height 20
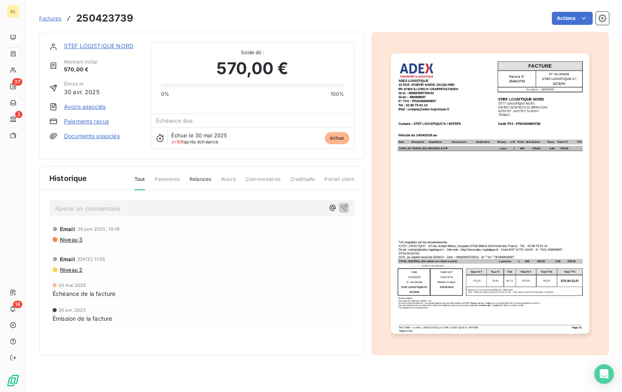
click at [469, 115] on img "button" at bounding box center [490, 193] width 198 height 280
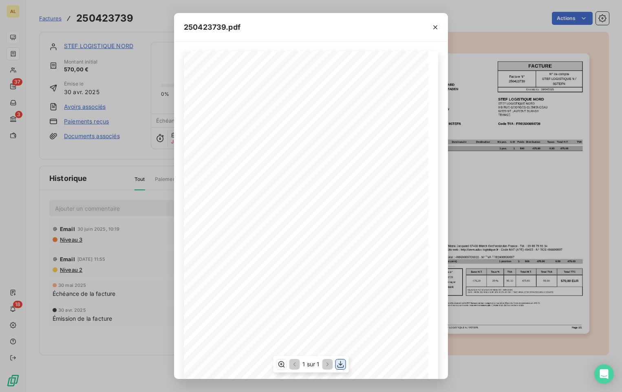
click at [339, 364] on icon "button" at bounding box center [341, 364] width 8 height 8
click at [439, 24] on icon "button" at bounding box center [435, 27] width 8 height 8
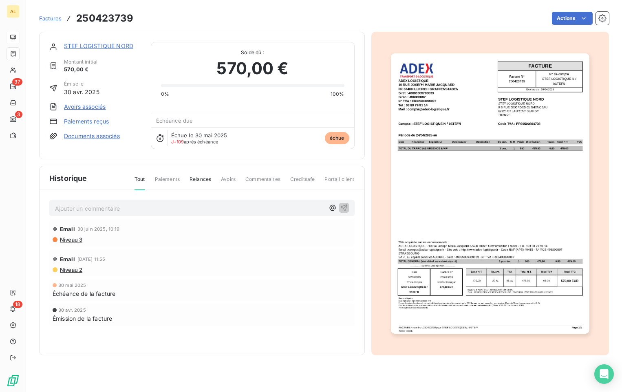
click at [76, 47] on link "STEF LOGISTIQUE NORD" at bounding box center [98, 45] width 69 height 7
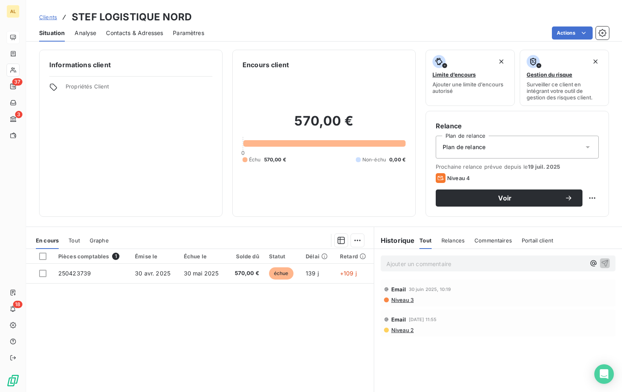
click at [456, 239] on span "Relances" at bounding box center [452, 240] width 23 height 7
click at [443, 266] on p "Ajouter un commentaire ﻿" at bounding box center [485, 264] width 199 height 10
click at [601, 263] on icon "button" at bounding box center [605, 263] width 8 height 8
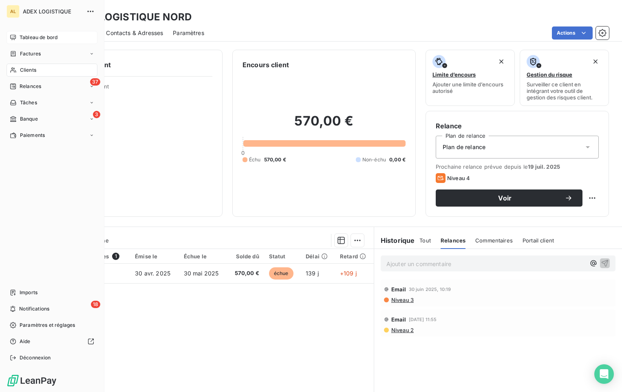
click at [39, 37] on span "Tableau de bord" at bounding box center [39, 37] width 38 height 7
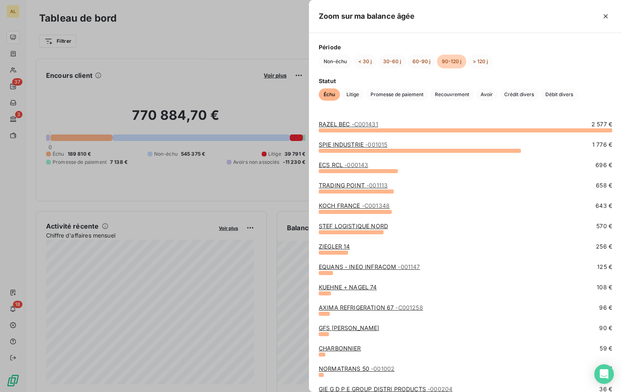
click at [365, 288] on link "KUEHNE + NAGEL 74" at bounding box center [348, 287] width 58 height 7
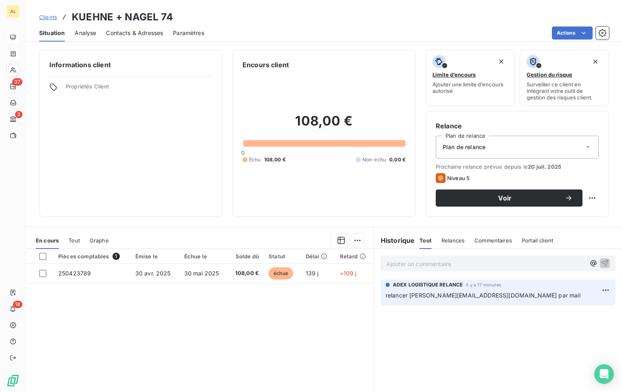
click at [456, 244] on div "Relances" at bounding box center [452, 240] width 23 height 17
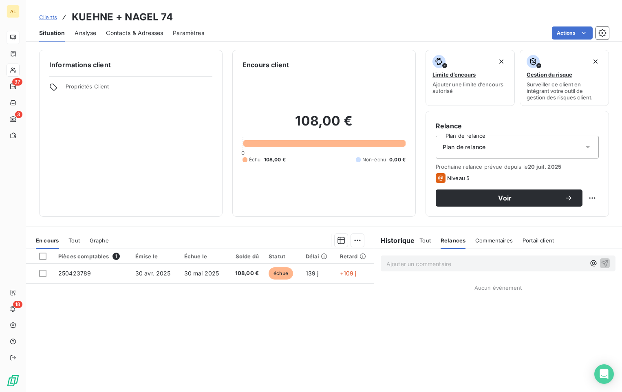
click at [438, 264] on p "Ajouter un commentaire ﻿" at bounding box center [485, 264] width 199 height 10
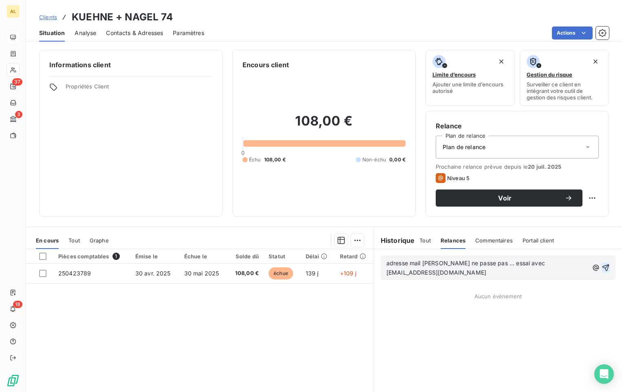
click at [602, 266] on icon "button" at bounding box center [605, 267] width 7 height 7
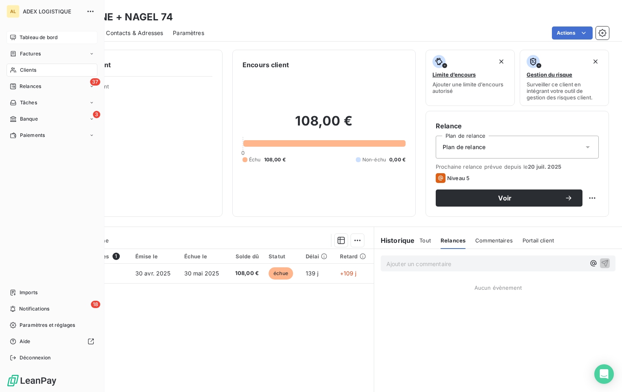
click at [24, 40] on span "Tableau de bord" at bounding box center [39, 37] width 38 height 7
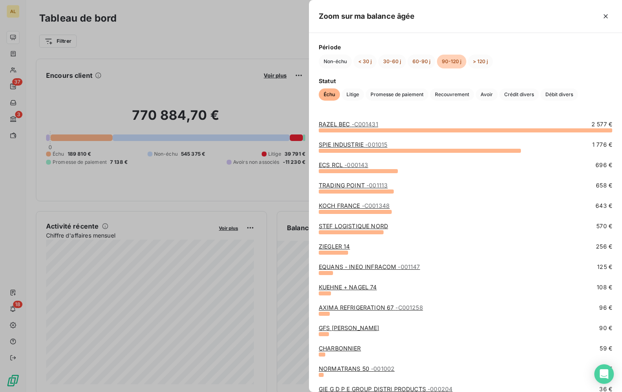
scroll to position [33, 0]
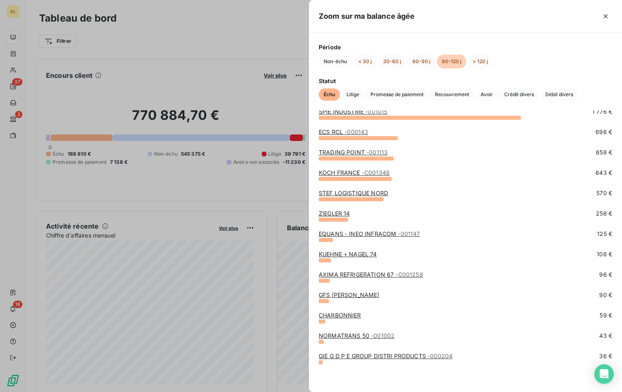
click at [339, 333] on link "NORMATRANS 50 - 001002" at bounding box center [357, 335] width 76 height 7
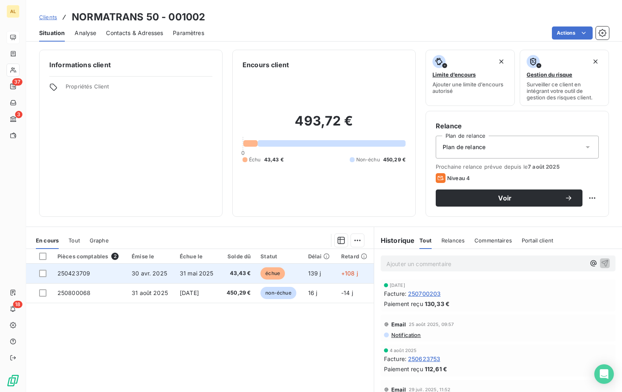
click at [181, 271] on span "31 mai 2025" at bounding box center [197, 273] width 34 height 7
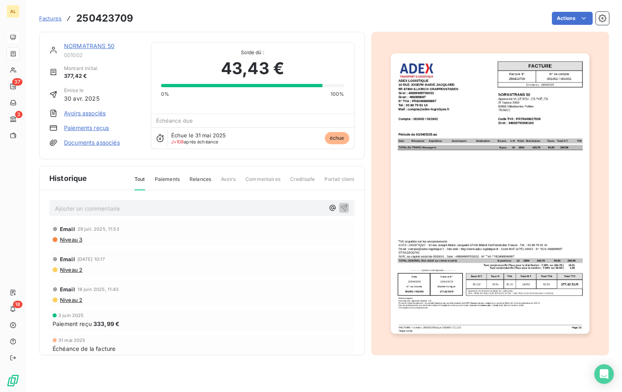
click at [458, 174] on img "button" at bounding box center [490, 193] width 198 height 280
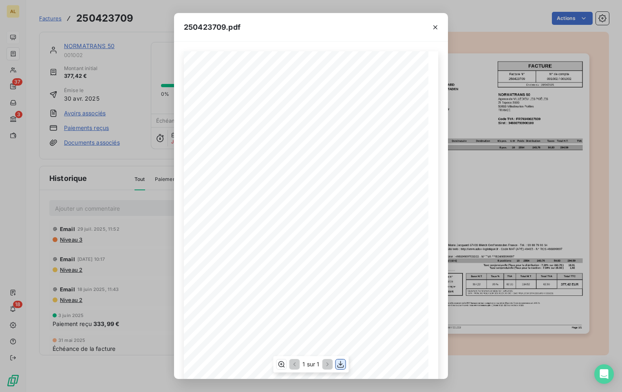
click at [339, 362] on icon "button" at bounding box center [341, 364] width 8 height 8
click at [434, 27] on icon "button" at bounding box center [435, 27] width 8 height 8
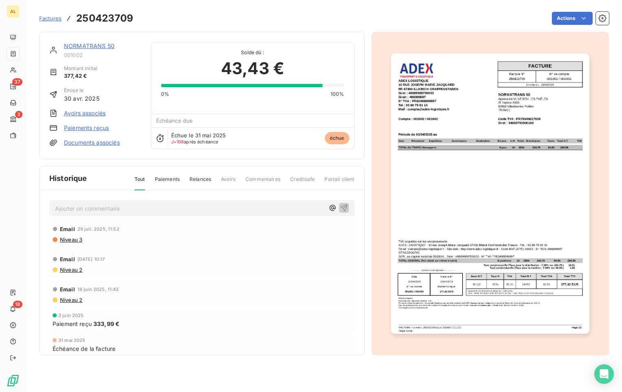
click at [202, 179] on span "Relances" at bounding box center [201, 183] width 22 height 14
click at [202, 178] on span "Relances" at bounding box center [201, 183] width 22 height 15
click at [188, 201] on div "Ajouter un commentaire ﻿" at bounding box center [201, 208] width 305 height 16
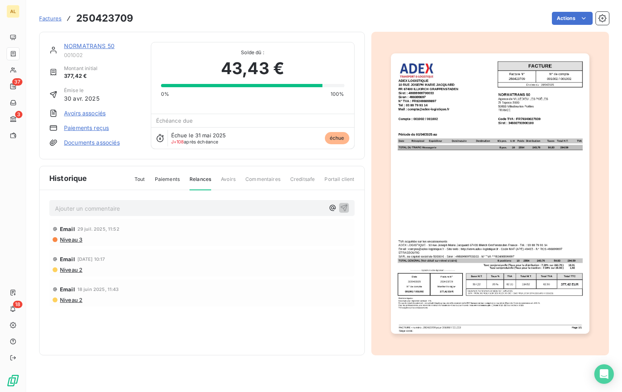
drag, startPoint x: 194, startPoint y: 217, endPoint x: 195, endPoint y: 213, distance: 4.6
click at [192, 215] on div "Ajouter un commentaire ﻿ Email [DATE] 11:52 Niveau 3 Email [DATE] 10:17 Niveau …" at bounding box center [202, 264] width 325 height 149
click at [195, 212] on p "Ajouter un commentaire ﻿" at bounding box center [189, 208] width 269 height 10
click at [172, 205] on p "RELANCER PAR MAIL" at bounding box center [189, 207] width 269 height 9
click at [84, 47] on link "NORMATRANS 50" at bounding box center [89, 45] width 51 height 7
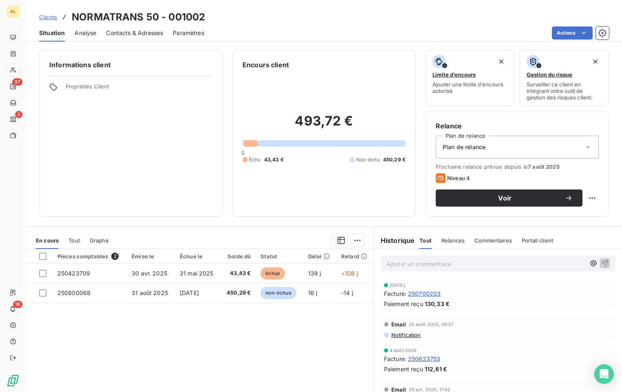
click at [136, 27] on div "Contacts & Adresses" at bounding box center [134, 32] width 57 height 17
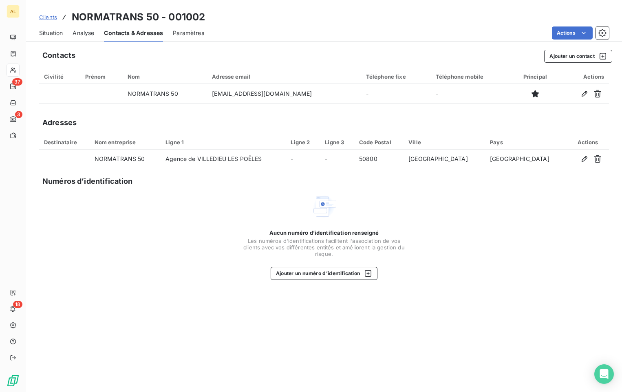
click at [57, 33] on span "Situation" at bounding box center [51, 33] width 24 height 8
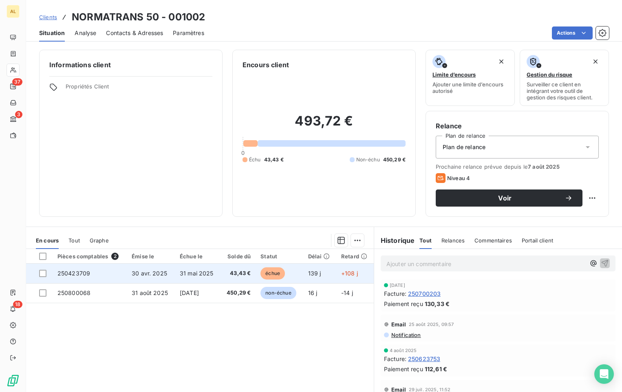
click at [186, 273] on span "31 mai 2025" at bounding box center [197, 273] width 34 height 7
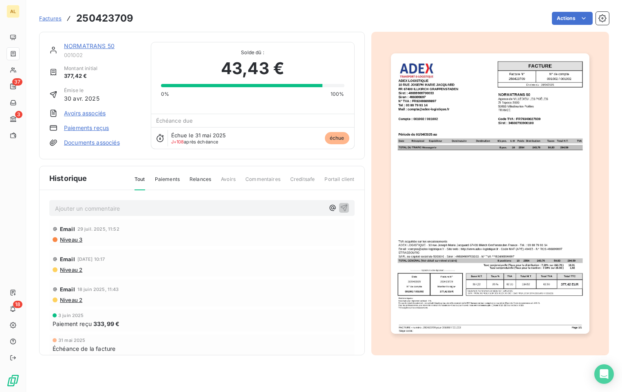
click at [182, 210] on p "Ajouter un commentaire ﻿" at bounding box center [189, 208] width 269 height 10
click at [197, 174] on div "Historique Tout Paiements Relances Avoirs Commentaires Creditsafe Portail client" at bounding box center [202, 178] width 325 height 24
click at [197, 179] on span "Relances" at bounding box center [201, 183] width 22 height 14
click at [183, 205] on p "Ajouter un commentaire ﻿" at bounding box center [189, 208] width 269 height 10
click at [343, 205] on icon "button" at bounding box center [344, 207] width 8 height 8
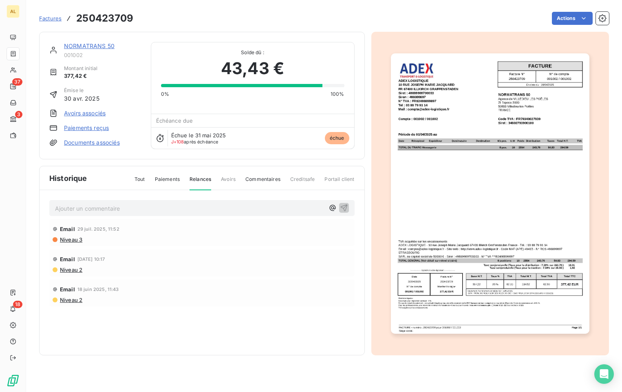
click at [139, 180] on span "Tout" at bounding box center [139, 183] width 11 height 14
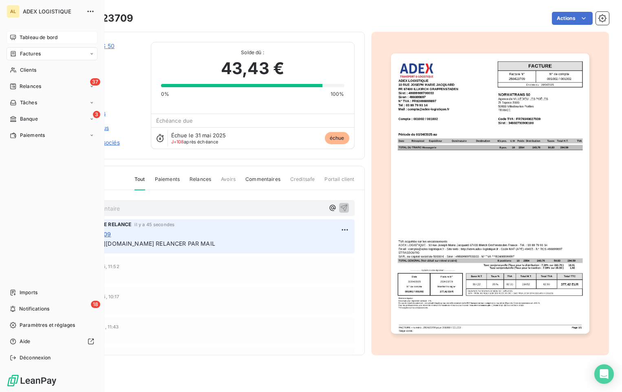
click at [28, 40] on span "Tableau de bord" at bounding box center [39, 37] width 38 height 7
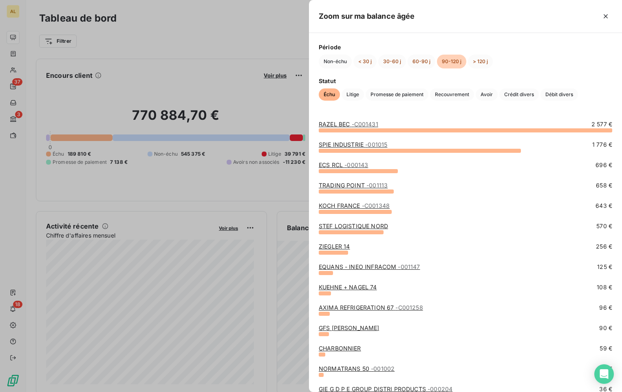
scroll to position [33, 0]
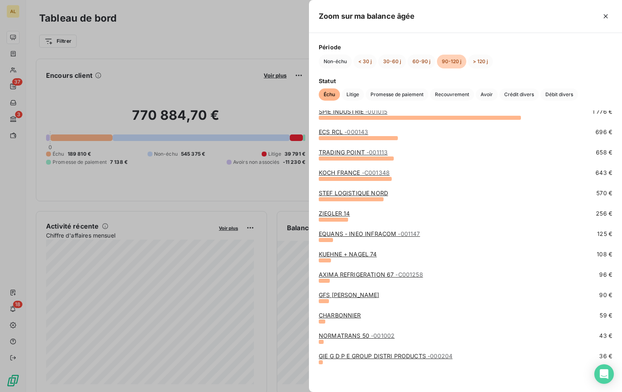
click at [359, 298] on link "GFS [PERSON_NAME]" at bounding box center [349, 294] width 61 height 7
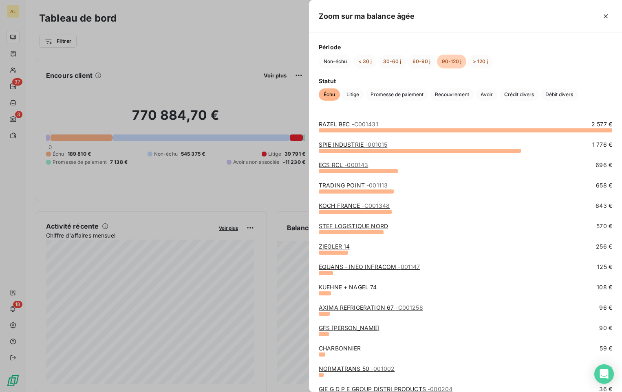
scroll to position [33, 0]
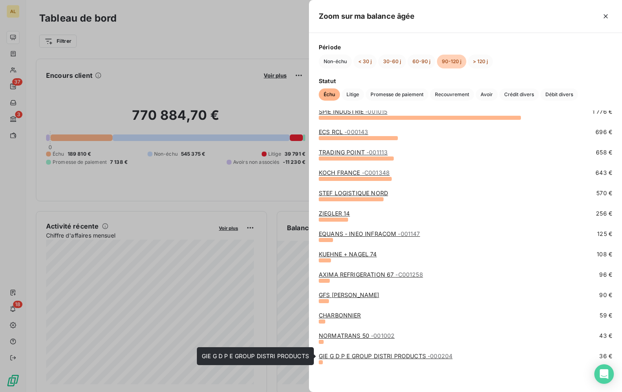
click at [377, 353] on link "GIE G D P E GROUP DISTRI PRODUCTS - 000204" at bounding box center [386, 356] width 134 height 7
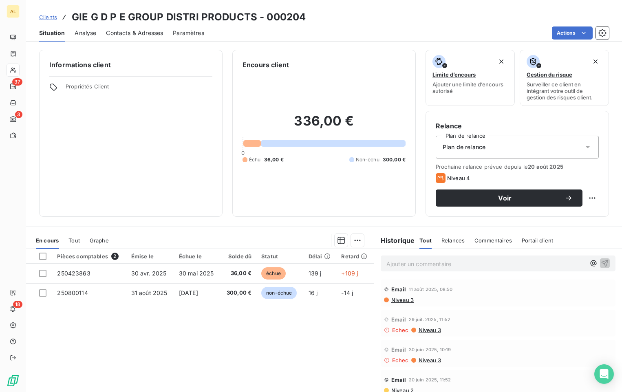
click at [132, 35] on span "Contacts & Adresses" at bounding box center [134, 33] width 57 height 8
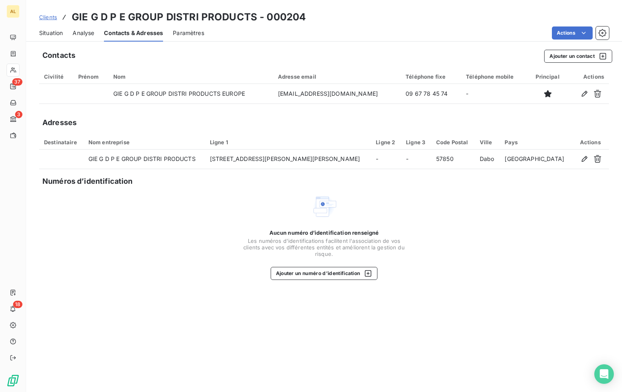
click at [61, 31] on span "Situation" at bounding box center [51, 33] width 24 height 8
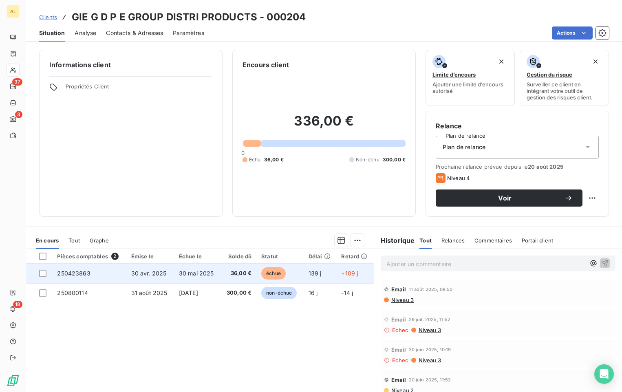
click at [278, 273] on span "échue" at bounding box center [273, 273] width 24 height 12
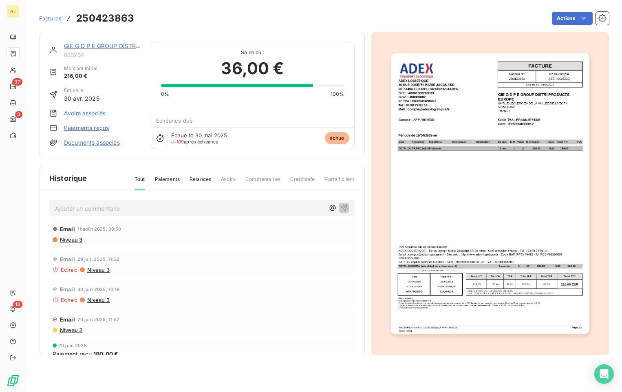
click at [427, 148] on img "button" at bounding box center [490, 193] width 198 height 280
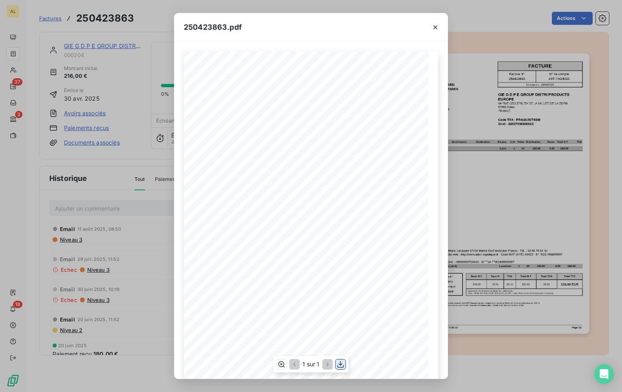
click at [339, 365] on icon "button" at bounding box center [341, 364] width 8 height 8
drag, startPoint x: 434, startPoint y: 29, endPoint x: 425, endPoint y: 34, distance: 9.9
click at [431, 31] on icon "button" at bounding box center [435, 27] width 8 height 8
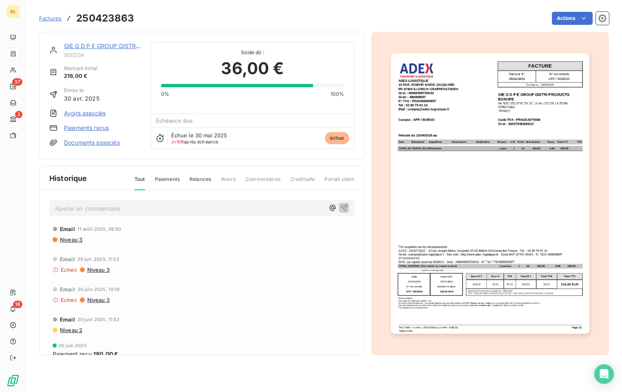
click at [202, 179] on span "Relances" at bounding box center [201, 183] width 22 height 14
click at [161, 214] on div "Ajouter un commentaire ﻿" at bounding box center [201, 208] width 305 height 16
click at [162, 210] on p "Ajouter un commentaire ﻿" at bounding box center [189, 208] width 269 height 10
click at [185, 205] on p "relancer par mail" at bounding box center [189, 207] width 269 height 9
click at [148, 180] on div "Tout Paiements Relances Avoirs Commentaires Creditsafe Portail client" at bounding box center [240, 183] width 230 height 14
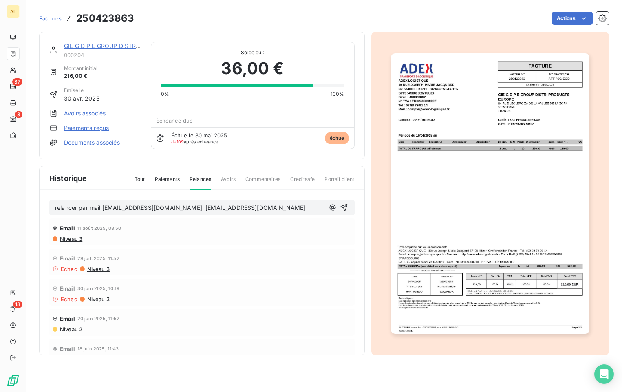
click at [139, 179] on span "Tout" at bounding box center [139, 183] width 11 height 14
click at [139, 179] on span "Tout" at bounding box center [139, 183] width 11 height 15
click at [51, 19] on span "Factures" at bounding box center [50, 18] width 22 height 7
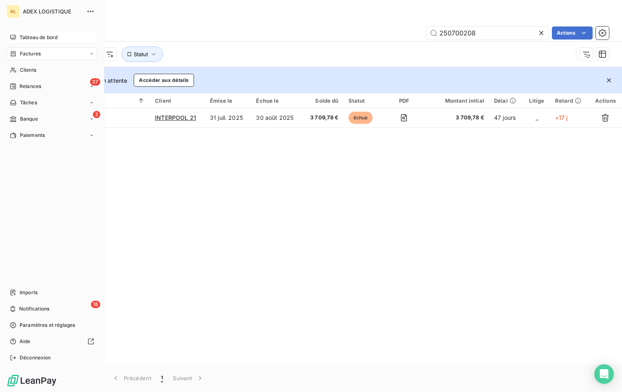
click at [40, 37] on span "Tableau de bord" at bounding box center [39, 37] width 38 height 7
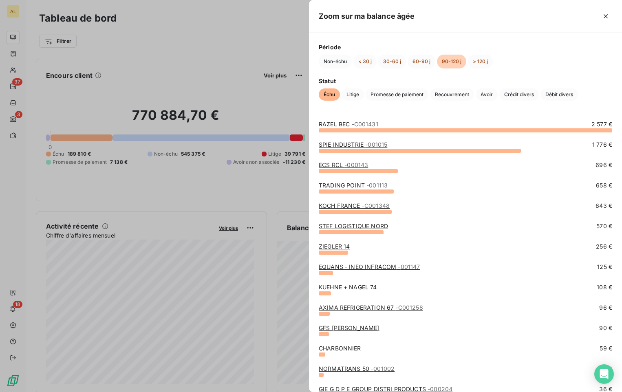
scroll to position [33, 0]
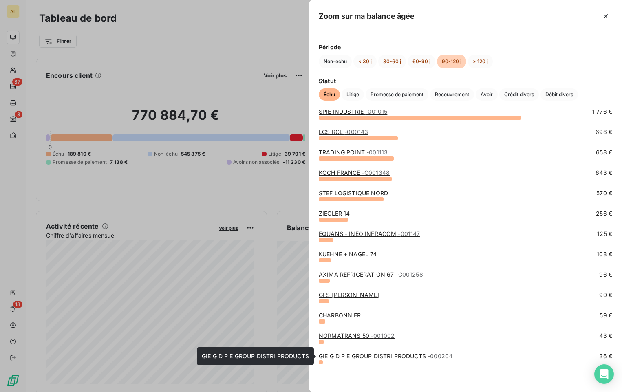
click at [389, 358] on link "GIE G D P E GROUP DISTRI PRODUCTS - 000204" at bounding box center [386, 356] width 134 height 7
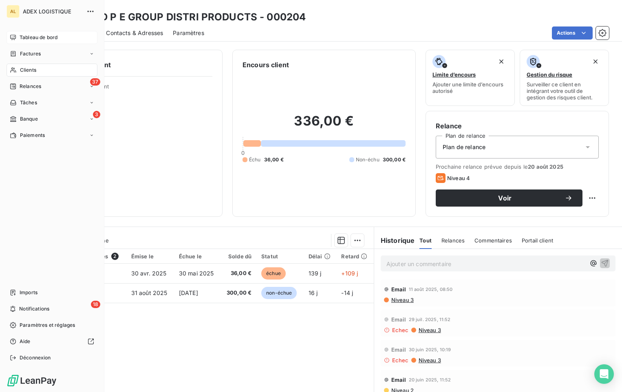
click at [49, 33] on div "Tableau de bord" at bounding box center [52, 37] width 91 height 13
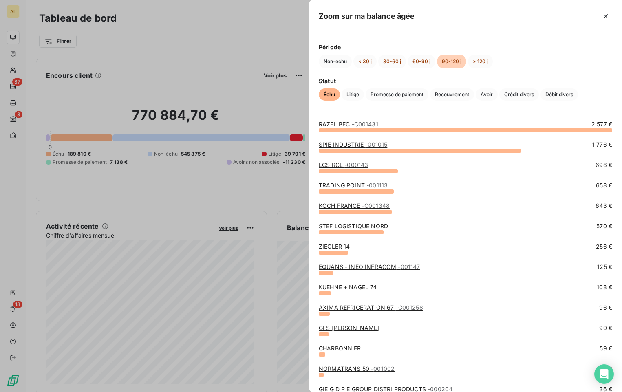
scroll to position [33, 0]
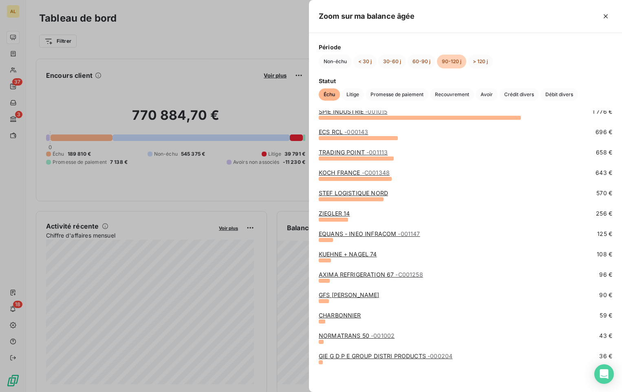
click at [143, 212] on div at bounding box center [311, 196] width 622 height 392
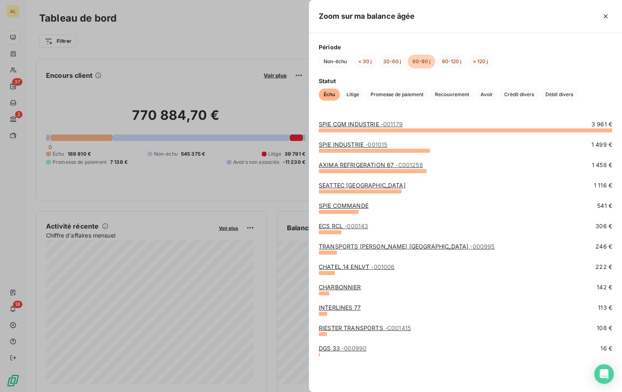
click at [338, 310] on link "INTERLINES 77" at bounding box center [340, 307] width 42 height 7
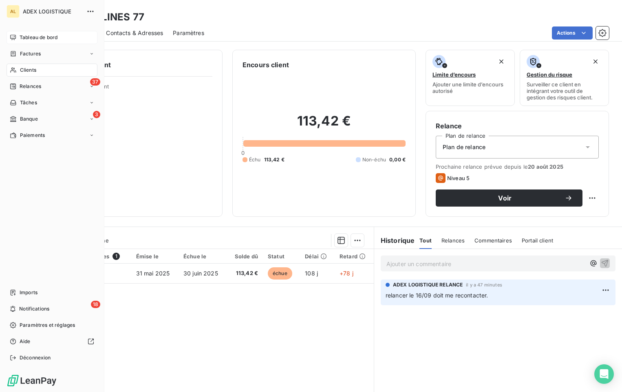
click at [18, 34] on div "Tableau de bord" at bounding box center [52, 37] width 91 height 13
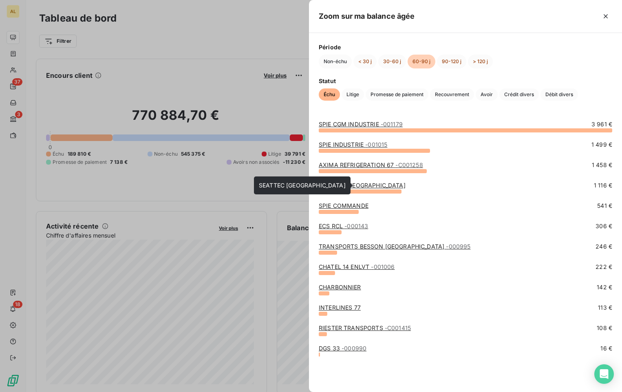
click at [348, 182] on link "SEATTEC [GEOGRAPHIC_DATA]" at bounding box center [362, 185] width 87 height 7
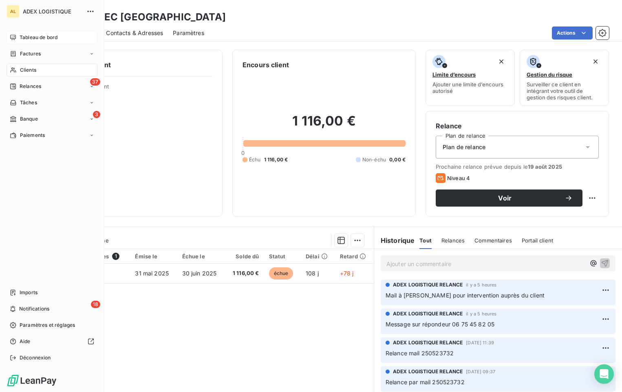
click at [23, 35] on span "Tableau de bord" at bounding box center [39, 37] width 38 height 7
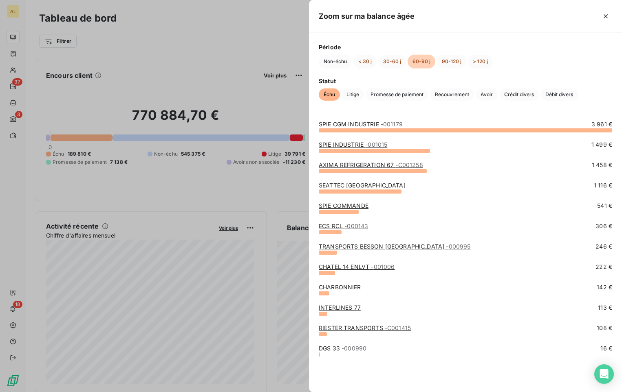
click at [344, 328] on link "RIESTER TRANSPORTS - C001415" at bounding box center [365, 327] width 92 height 7
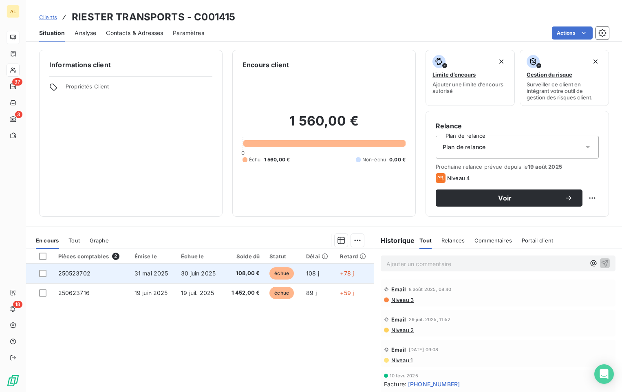
click at [280, 269] on span "échue" at bounding box center [281, 273] width 24 height 12
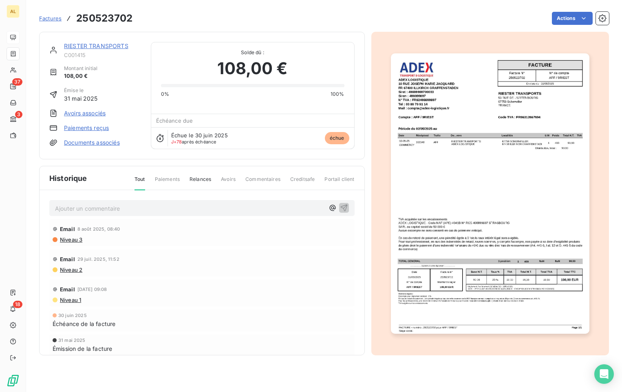
click at [470, 228] on img "button" at bounding box center [490, 193] width 198 height 280
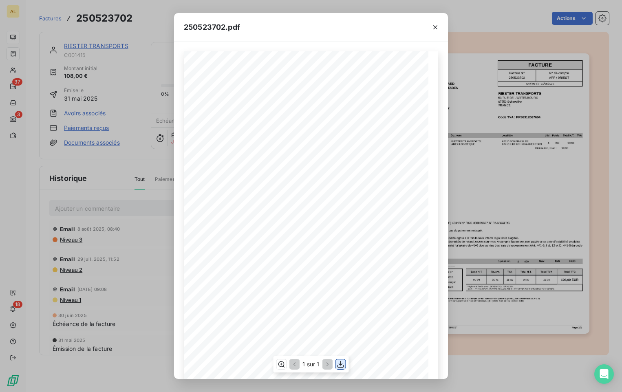
click at [344, 364] on icon "button" at bounding box center [341, 364] width 8 height 8
click at [436, 24] on icon "button" at bounding box center [435, 27] width 8 height 8
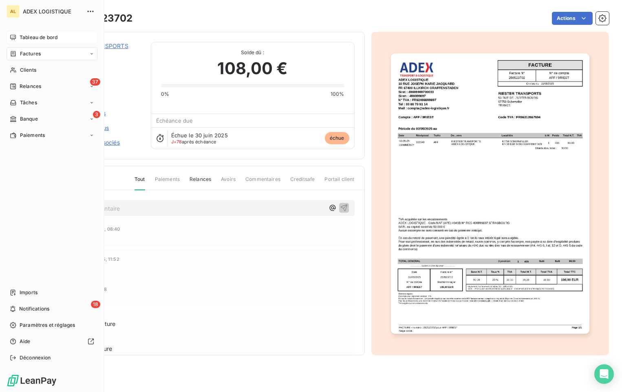
click at [47, 38] on span "Tableau de bord" at bounding box center [39, 37] width 38 height 7
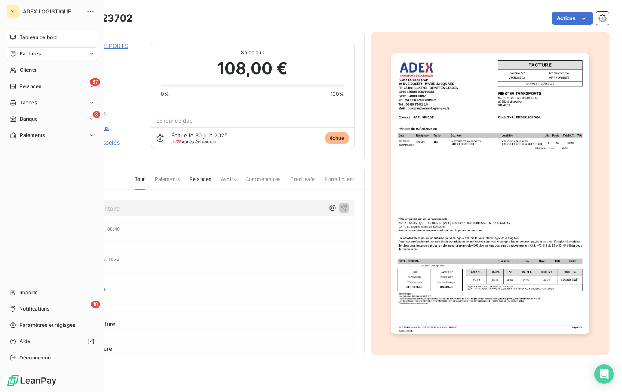
drag, startPoint x: 22, startPoint y: 35, endPoint x: 88, endPoint y: 38, distance: 65.3
click at [27, 32] on div "Tableau de bord" at bounding box center [52, 37] width 91 height 13
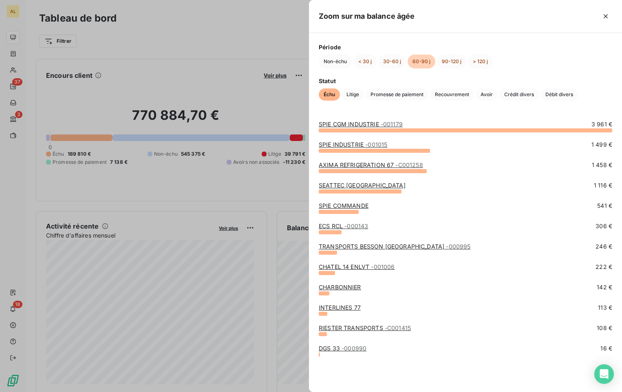
click at [349, 329] on link "RIESTER TRANSPORTS - C001415" at bounding box center [365, 327] width 92 height 7
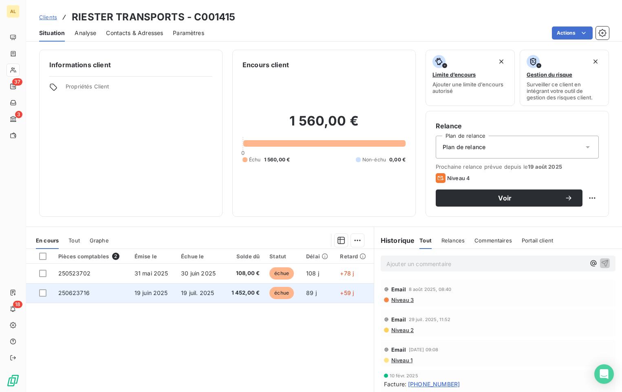
click at [280, 295] on span "échue" at bounding box center [281, 293] width 24 height 12
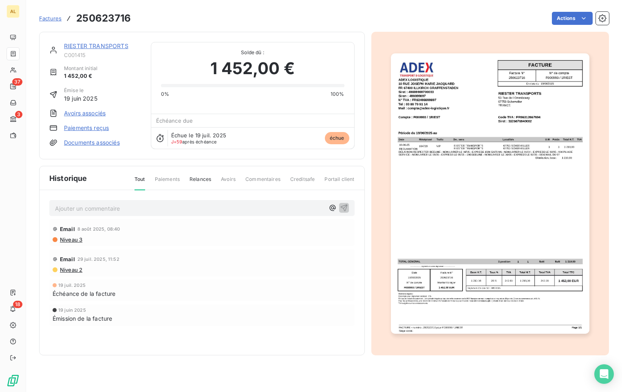
click at [447, 152] on img "button" at bounding box center [490, 193] width 198 height 280
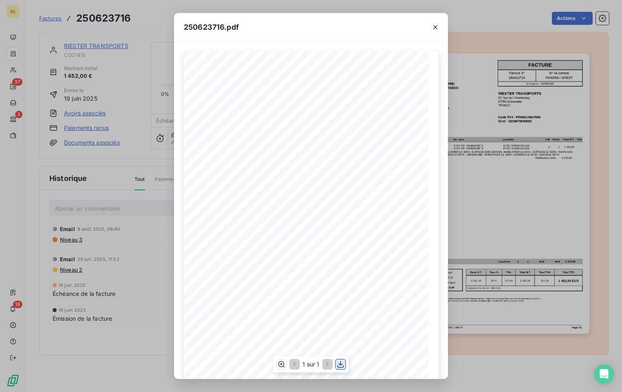
click at [342, 362] on icon "button" at bounding box center [341, 364] width 8 height 8
click at [436, 25] on icon "button" at bounding box center [435, 27] width 8 height 8
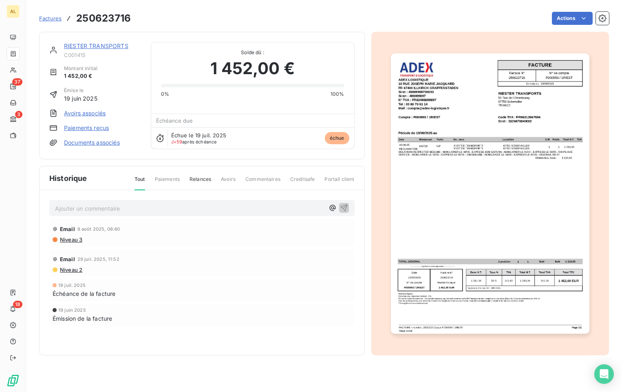
click at [205, 177] on span "Relances" at bounding box center [201, 183] width 22 height 14
click at [174, 210] on p "Ajouter un commentaire ﻿" at bounding box center [189, 208] width 269 height 10
click at [125, 210] on p "Ajouter un commentaire ﻿" at bounding box center [189, 208] width 269 height 10
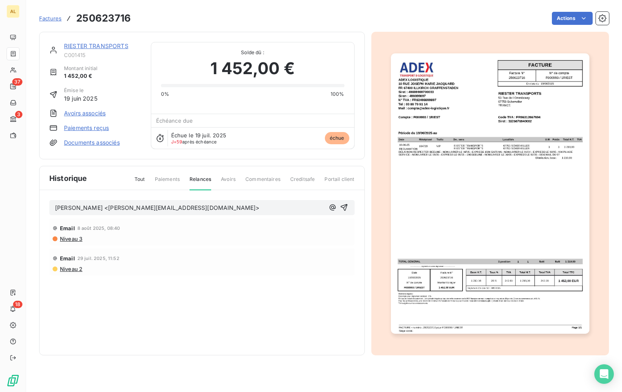
click at [227, 209] on p "[PERSON_NAME] <[PERSON_NAME][EMAIL_ADDRESS][DOMAIN_NAME]>" at bounding box center [189, 207] width 269 height 9
click at [227, 209] on p "Ajouter un commentaire ﻿" at bounding box center [189, 208] width 269 height 10
drag, startPoint x: 176, startPoint y: 209, endPoint x: 56, endPoint y: 213, distance: 120.3
click at [56, 213] on div "[PERSON_NAME][EMAIL_ADDRESS][DOMAIN_NAME] relance" at bounding box center [201, 207] width 305 height 15
drag, startPoint x: 56, startPoint y: 213, endPoint x: 59, endPoint y: 207, distance: 6.7
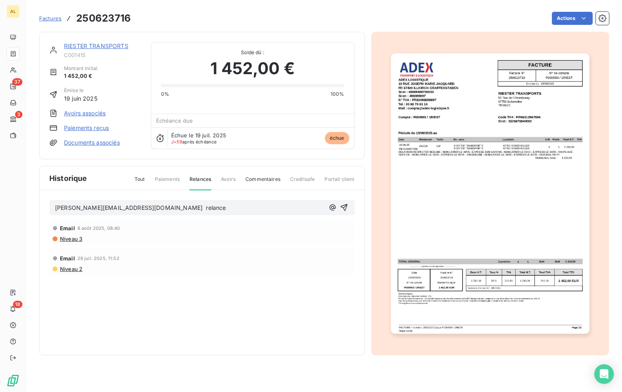
click at [56, 212] on div "[PERSON_NAME][EMAIL_ADDRESS][DOMAIN_NAME] relance" at bounding box center [201, 207] width 305 height 15
click at [177, 209] on p "[PERSON_NAME][EMAIL_ADDRESS][DOMAIN_NAME] relance" at bounding box center [189, 207] width 269 height 9
drag, startPoint x: 177, startPoint y: 209, endPoint x: 47, endPoint y: 207, distance: 130.4
click at [47, 207] on div "sylvie.riester@transportsriester.fr relance Email 8 août 2025, 08:40 Niveau 3 E…" at bounding box center [202, 249] width 325 height 118
copy span "sylvie.riester@transportsriester.fr relance"
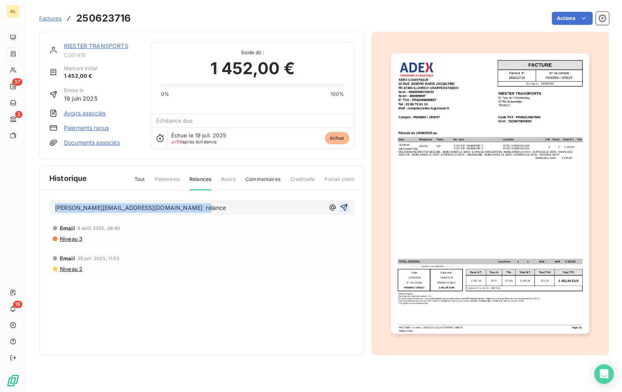
click at [345, 205] on icon "button" at bounding box center [344, 207] width 8 height 8
click at [106, 47] on link "RIESTER TRANSPORTS" at bounding box center [96, 45] width 64 height 7
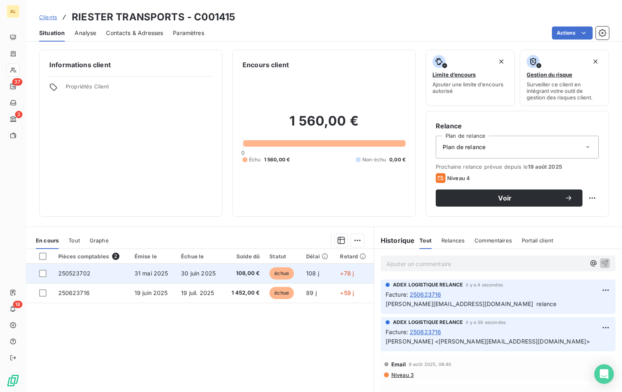
click at [271, 270] on span "échue" at bounding box center [281, 273] width 24 height 12
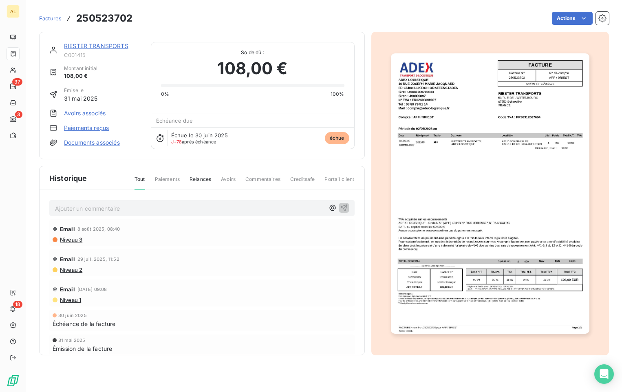
click at [106, 42] on link "RIESTER TRANSPORTS" at bounding box center [96, 45] width 64 height 7
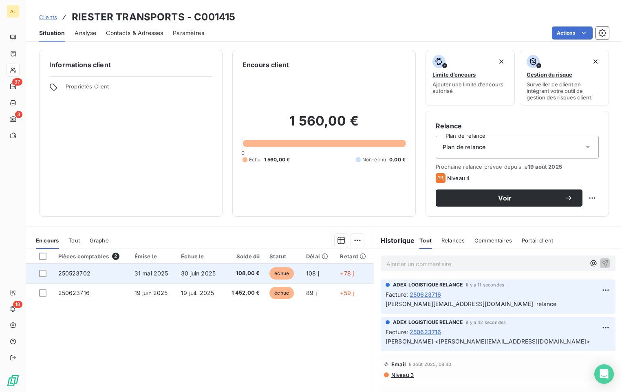
click at [234, 273] on span "108,00 €" at bounding box center [244, 273] width 31 height 8
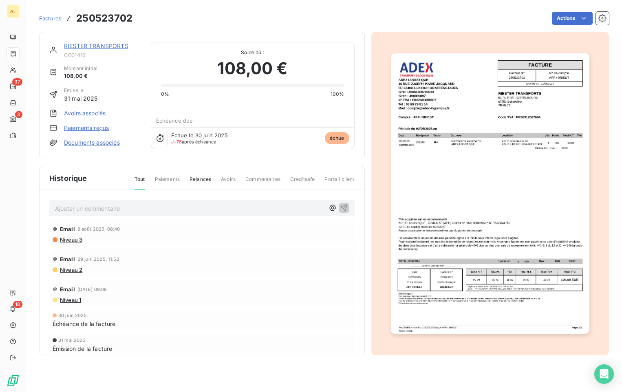
click at [207, 176] on span "Relances" at bounding box center [201, 183] width 22 height 14
click at [133, 210] on p "Ajouter un commentaire ﻿" at bounding box center [189, 208] width 269 height 10
click at [345, 207] on icon "button" at bounding box center [344, 207] width 8 height 8
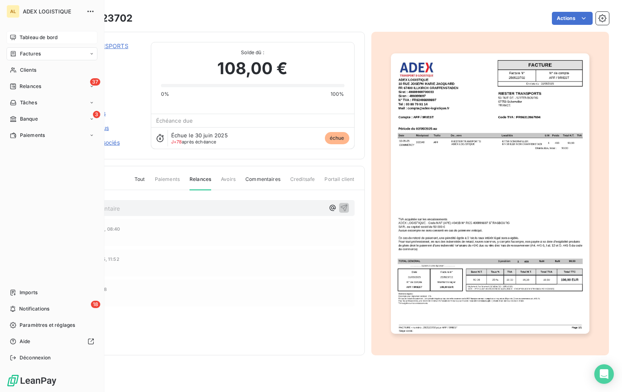
click at [30, 36] on span "Tableau de bord" at bounding box center [39, 37] width 38 height 7
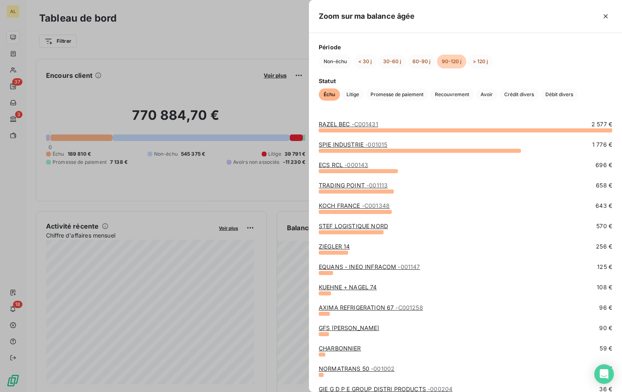
click at [365, 286] on link "KUEHNE + NAGEL 74" at bounding box center [348, 287] width 58 height 7
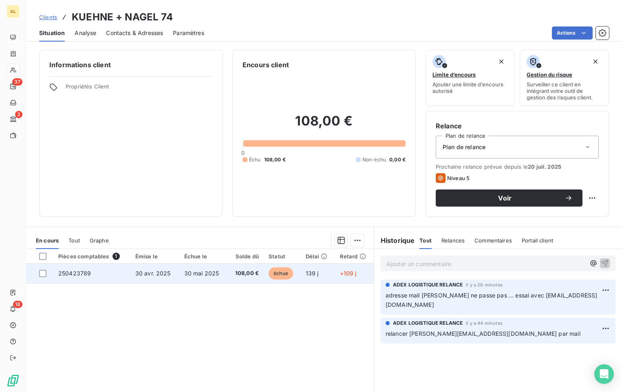
click at [149, 275] on span "30 avr. 2025" at bounding box center [152, 273] width 35 height 7
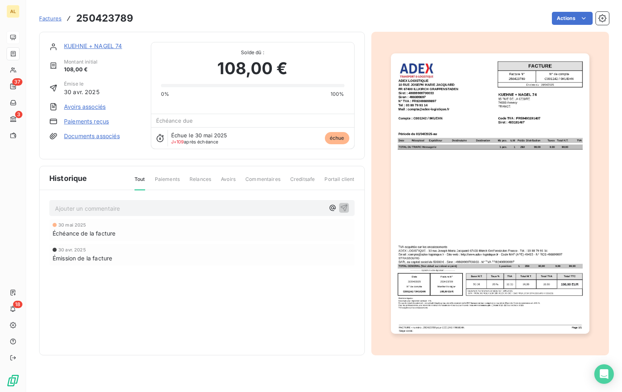
click at [474, 162] on img "button" at bounding box center [490, 193] width 198 height 280
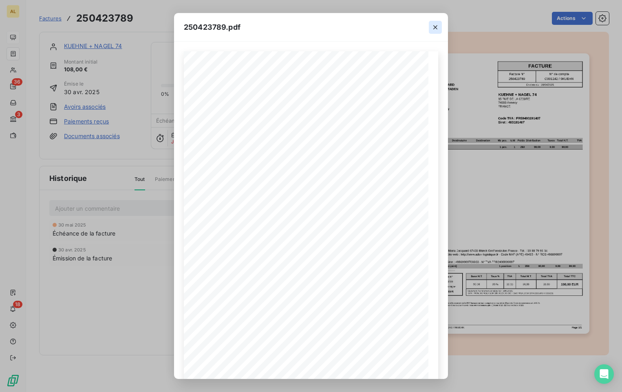
click at [436, 26] on icon "button" at bounding box center [435, 27] width 4 height 4
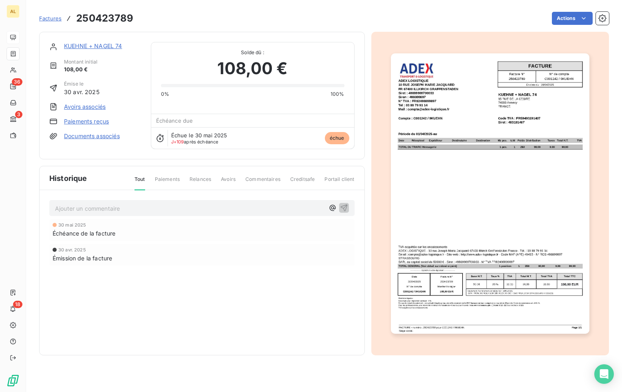
click at [75, 48] on link "KUEHNE + NAGEL 74" at bounding box center [93, 45] width 58 height 7
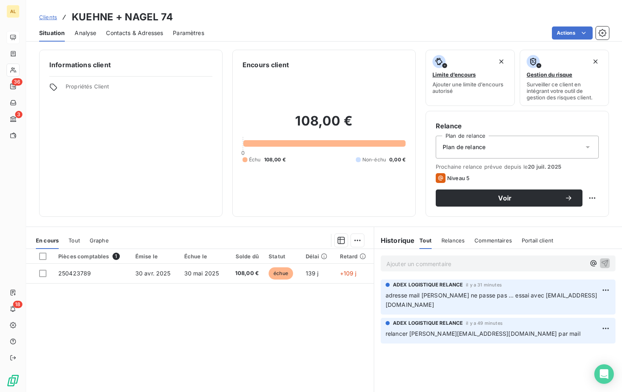
click at [122, 30] on span "Contacts & Adresses" at bounding box center [134, 33] width 57 height 8
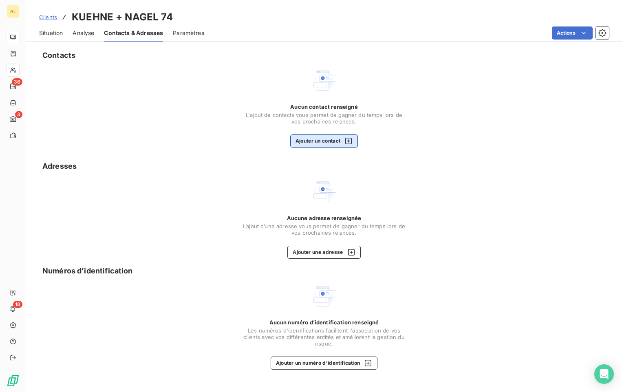
click at [352, 142] on icon "button" at bounding box center [348, 141] width 7 height 7
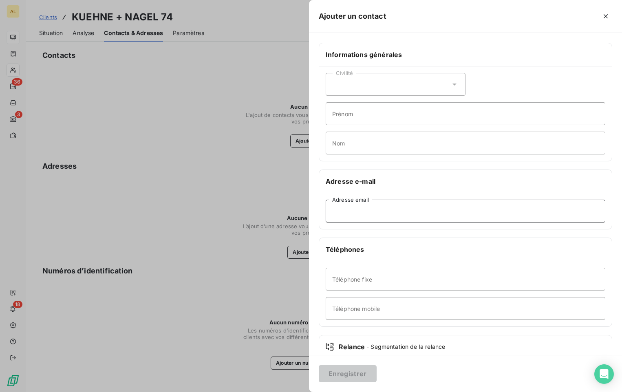
click at [375, 214] on input "Adresse email" at bounding box center [466, 211] width 280 height 23
paste input "adrien.mombellet@kuehne-nagel.com"
type input "adrien.mombellet@kuehne-nagel.com"
click at [355, 86] on div "Civilité" at bounding box center [396, 84] width 140 height 23
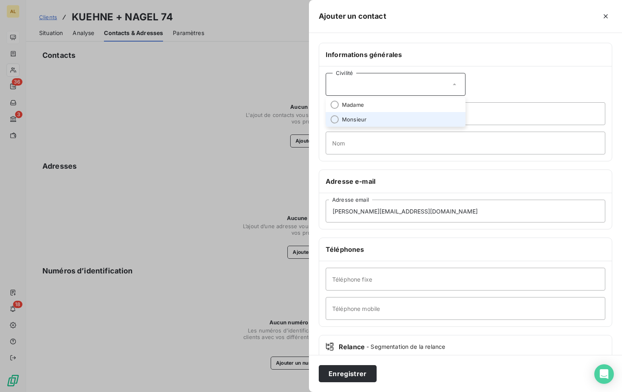
click at [352, 117] on span "Monsieur" at bounding box center [354, 120] width 24 height 8
click at [351, 112] on input "Prénom" at bounding box center [466, 113] width 280 height 23
type input "MOMBELLET"
type input "A"
drag, startPoint x: 378, startPoint y: 119, endPoint x: 325, endPoint y: 124, distance: 53.6
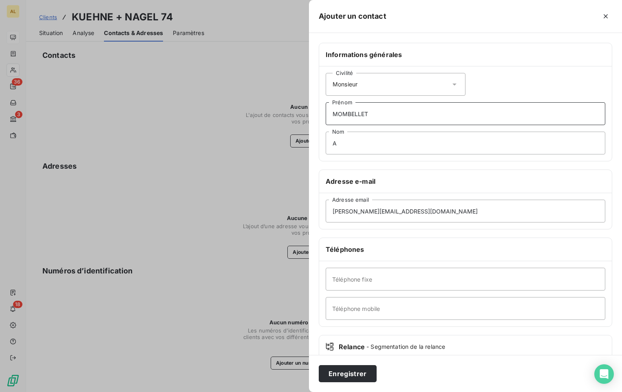
click at [325, 124] on div "Civilité Monsieur MOMBELLET Prénom A Nom" at bounding box center [465, 113] width 293 height 95
type input "ADRIEN"
type input "MOMBELLET"
click at [363, 376] on button "Enregistrer" at bounding box center [348, 373] width 58 height 17
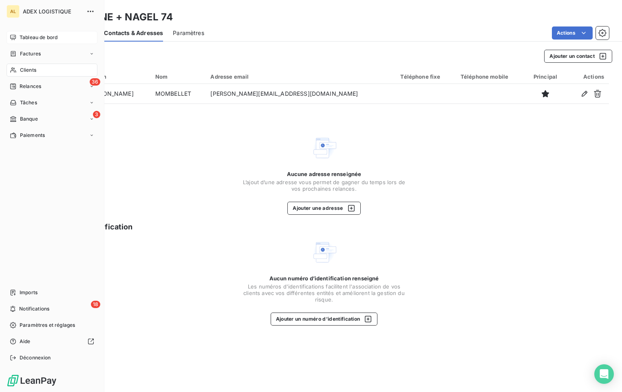
click at [36, 32] on div "Tableau de bord" at bounding box center [52, 37] width 91 height 13
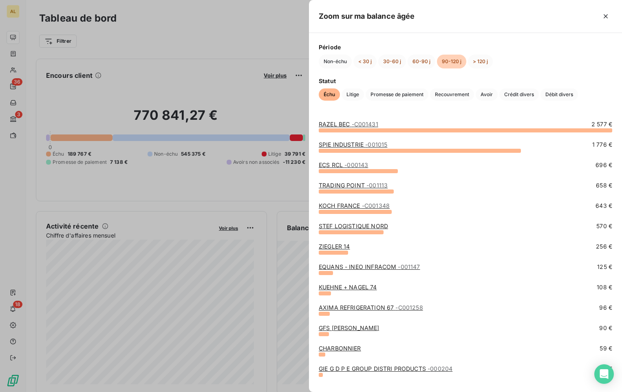
click at [466, 7] on div "Zoom sur ma balance âgée" at bounding box center [465, 16] width 313 height 33
click at [30, 35] on div at bounding box center [311, 196] width 622 height 392
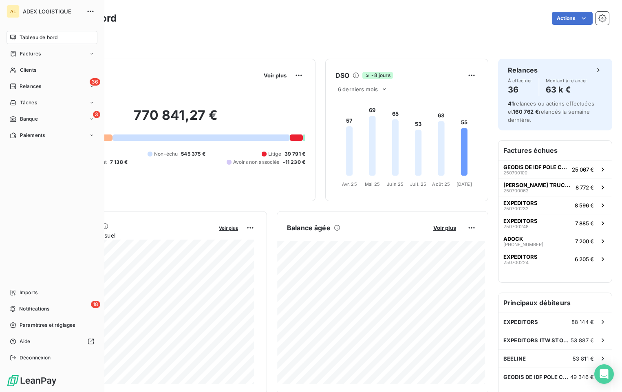
click at [22, 42] on div "Tableau de bord" at bounding box center [52, 37] width 91 height 13
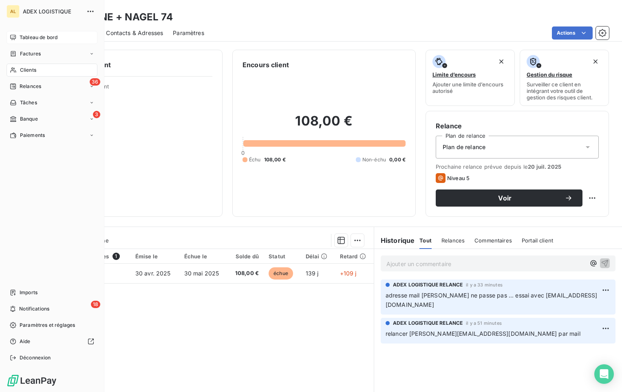
click at [26, 36] on span "Tableau de bord" at bounding box center [39, 37] width 38 height 7
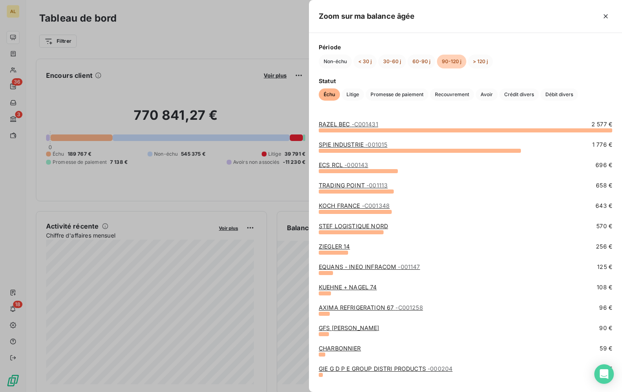
click at [14, 54] on div at bounding box center [311, 196] width 622 height 392
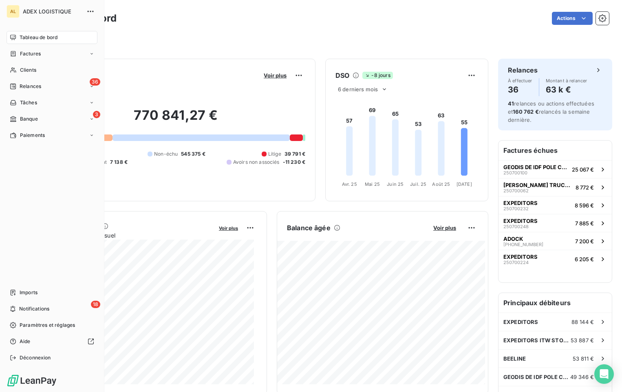
click at [39, 38] on span "Tableau de bord" at bounding box center [39, 37] width 38 height 7
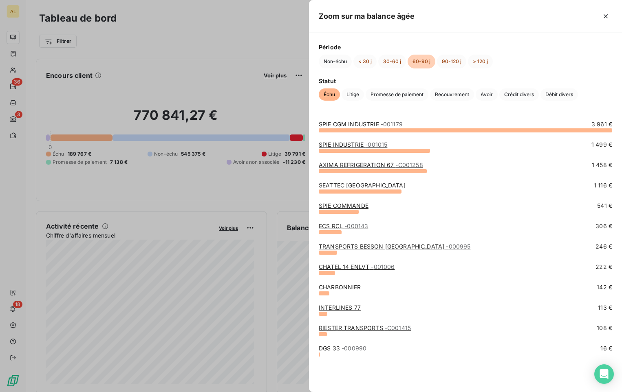
click at [361, 331] on link "RIESTER TRANSPORTS - C001415" at bounding box center [365, 327] width 92 height 7
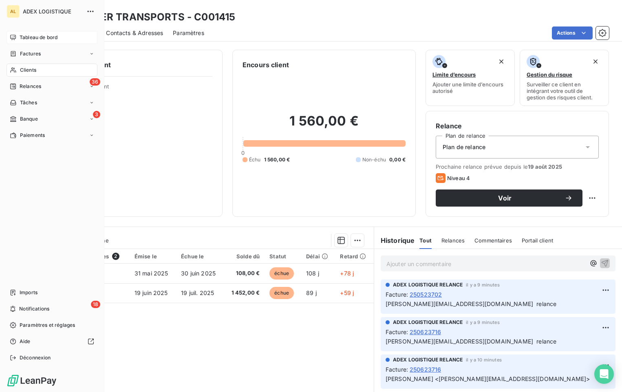
click at [46, 33] on div "Tableau de bord" at bounding box center [52, 37] width 91 height 13
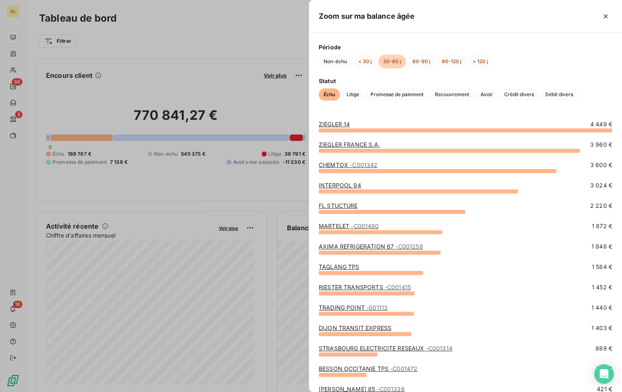
click at [510, 128] on div "ZIEGLER 14 4 449 €" at bounding box center [465, 124] width 293 height 8
click at [342, 128] on div "ZIEGLER 14" at bounding box center [334, 124] width 31 height 8
click at [342, 125] on link "ZIEGLER 14" at bounding box center [334, 124] width 31 height 7
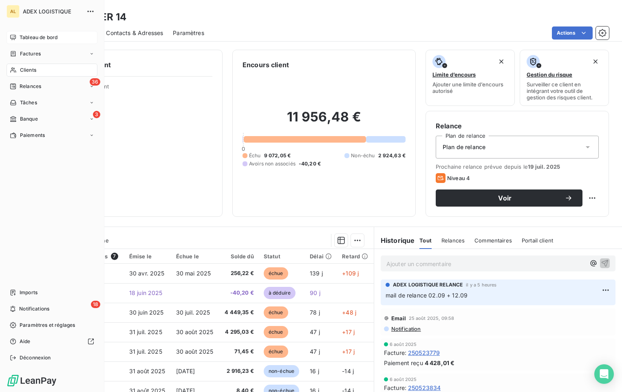
click at [30, 37] on span "Tableau de bord" at bounding box center [39, 37] width 38 height 7
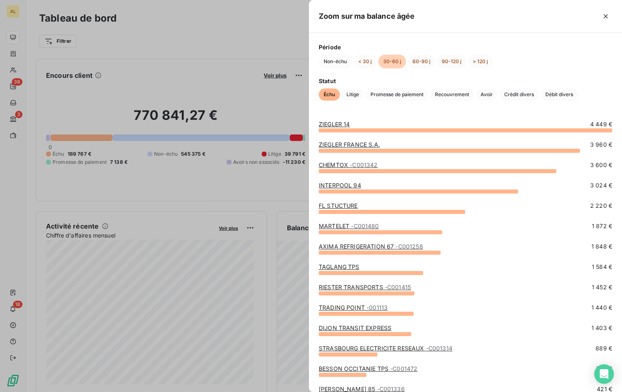
click at [337, 207] on link "FL STUCTURE" at bounding box center [338, 205] width 39 height 7
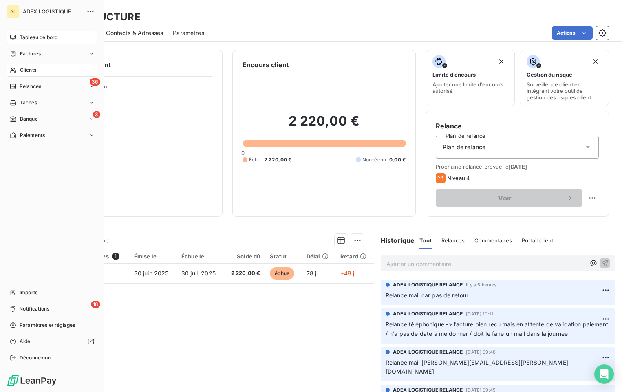
click at [40, 35] on span "Tableau de bord" at bounding box center [39, 37] width 38 height 7
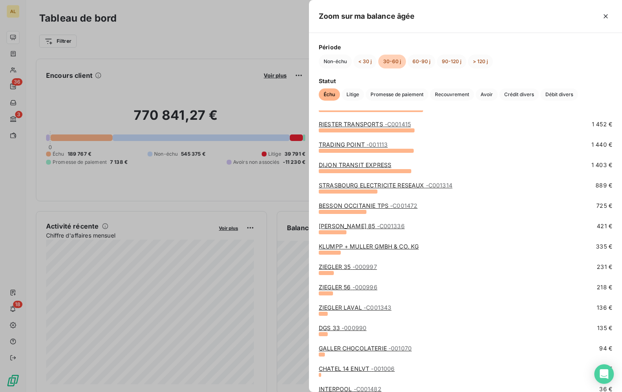
scroll to position [216, 0]
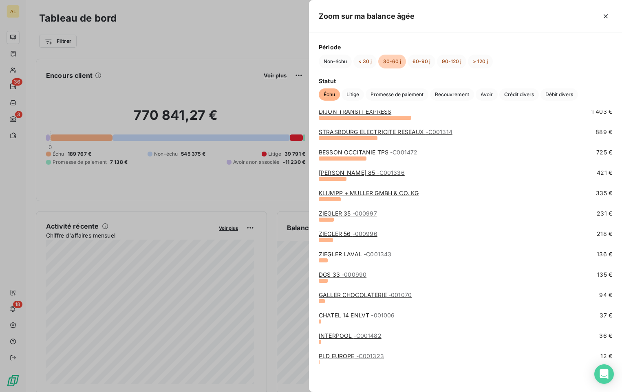
click at [366, 294] on link "GALLER CHOCOLATERIE - 001070" at bounding box center [365, 294] width 93 height 7
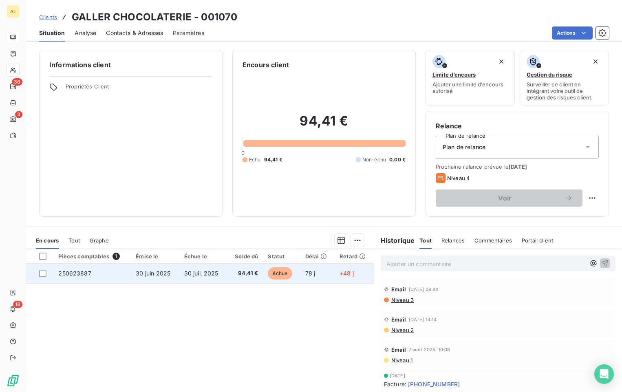
click at [176, 273] on td "30 juin 2025" at bounding box center [155, 274] width 48 height 20
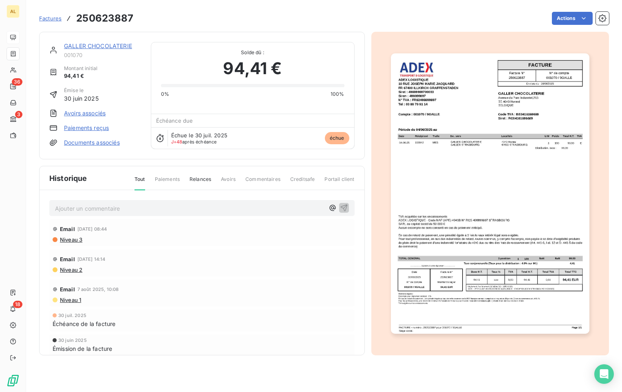
click at [463, 265] on img "button" at bounding box center [490, 193] width 198 height 280
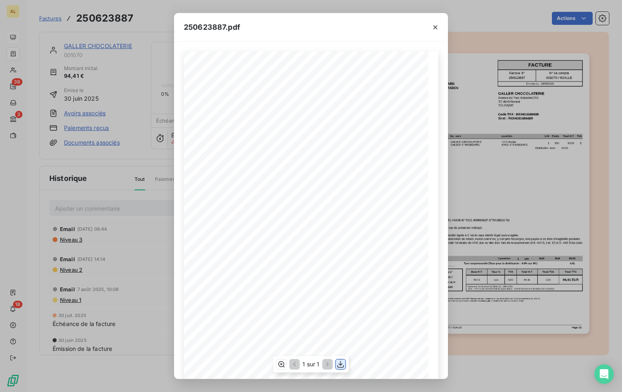
click at [339, 364] on icon "button" at bounding box center [341, 364] width 8 height 8
click at [433, 26] on icon "button" at bounding box center [435, 27] width 8 height 8
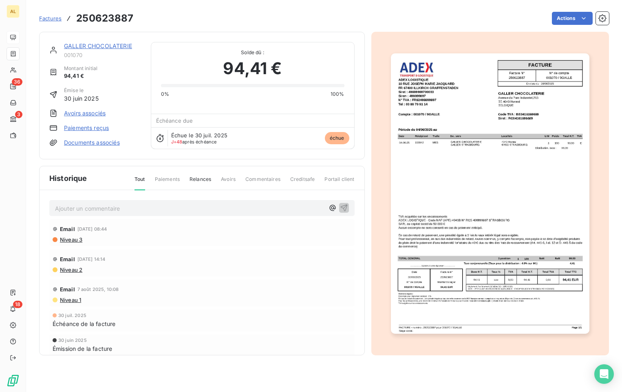
click at [201, 177] on span "Relances" at bounding box center [201, 183] width 22 height 14
click at [181, 208] on p "Ajouter un commentaire ﻿" at bounding box center [189, 208] width 269 height 10
click at [148, 209] on p "Ajouter un commentaire ﻿" at bounding box center [189, 208] width 269 height 10
click at [347, 207] on icon "button" at bounding box center [344, 207] width 8 height 8
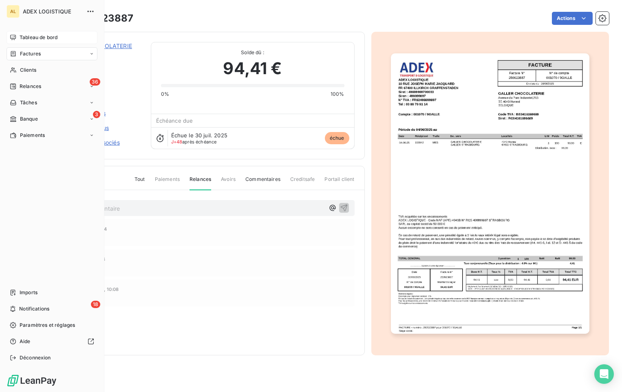
click at [25, 37] on span "Tableau de bord" at bounding box center [39, 37] width 38 height 7
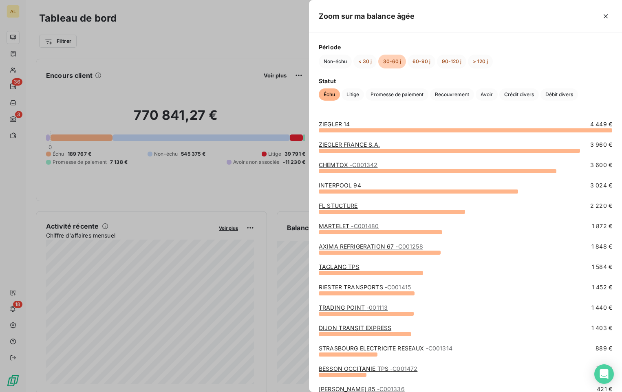
scroll to position [216, 0]
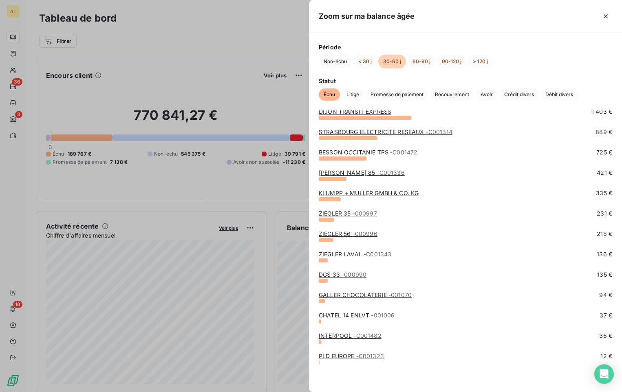
click at [357, 254] on link "ZIEGLER LAVAL - C001343" at bounding box center [355, 254] width 73 height 7
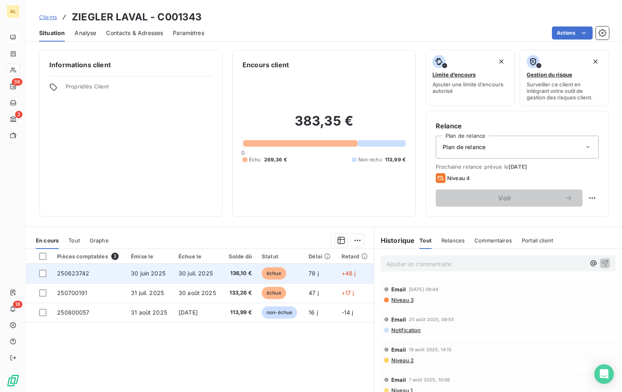
click at [280, 277] on span "échue" at bounding box center [274, 273] width 24 height 12
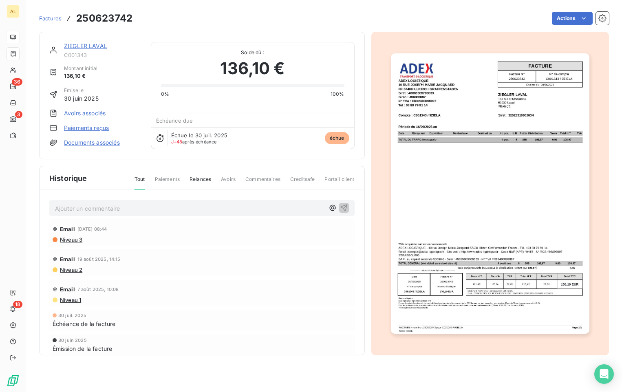
click at [555, 249] on img "button" at bounding box center [490, 193] width 198 height 280
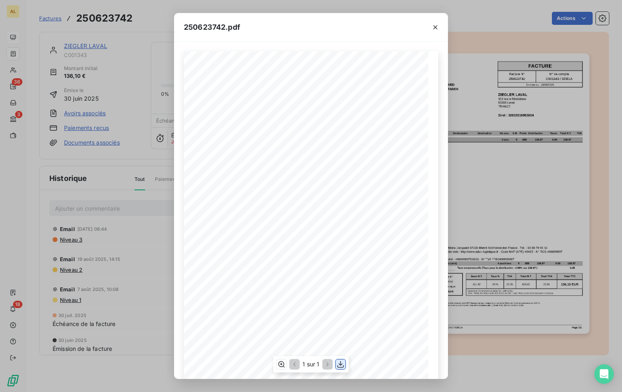
click at [339, 364] on icon "button" at bounding box center [341, 364] width 8 height 8
click at [436, 29] on icon "button" at bounding box center [435, 27] width 8 height 8
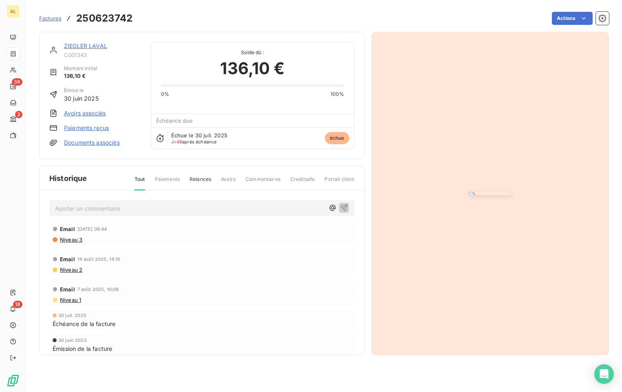
click at [95, 44] on link "ZIEGLER LAVAL" at bounding box center [85, 45] width 43 height 7
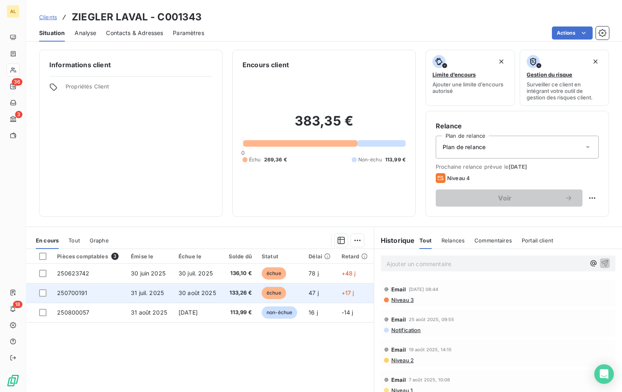
click at [264, 295] on span "échue" at bounding box center [274, 293] width 24 height 12
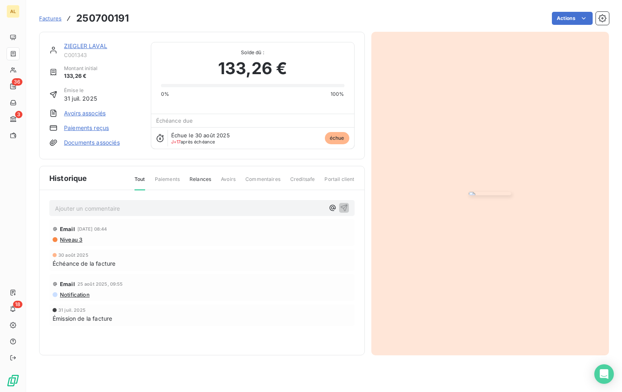
click at [469, 195] on img "button" at bounding box center [490, 193] width 42 height 3
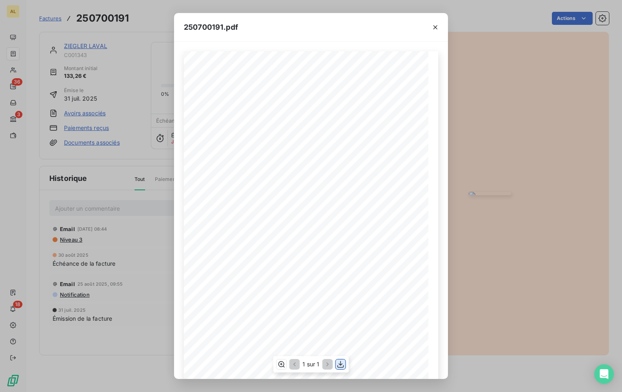
click at [339, 362] on icon "button" at bounding box center [341, 364] width 8 height 8
click at [438, 27] on icon "button" at bounding box center [435, 27] width 8 height 8
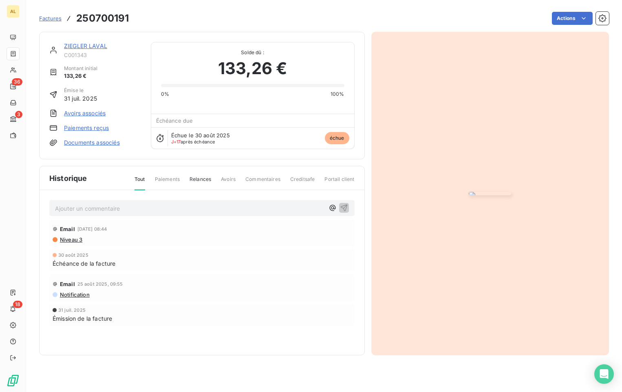
click at [194, 182] on span "Relances" at bounding box center [201, 183] width 22 height 14
click at [48, 14] on link "Factures" at bounding box center [50, 18] width 22 height 8
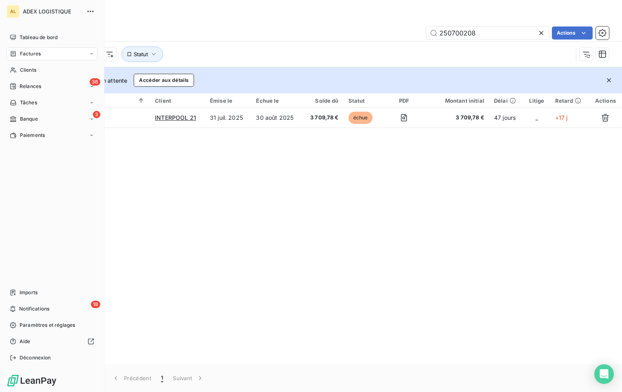
click at [59, 11] on span "ADEX LOGISTIQUE" at bounding box center [52, 11] width 59 height 7
click at [36, 35] on span "Tableau de bord" at bounding box center [39, 37] width 38 height 7
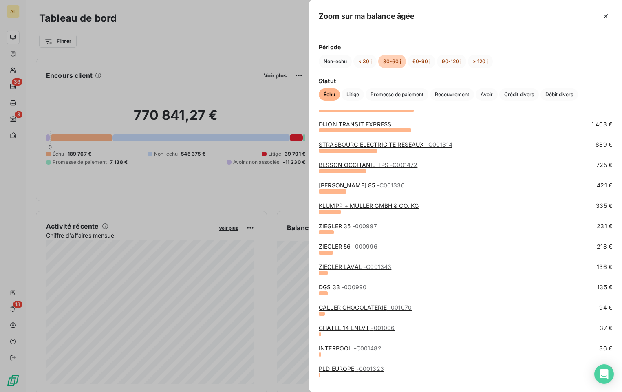
scroll to position [216, 0]
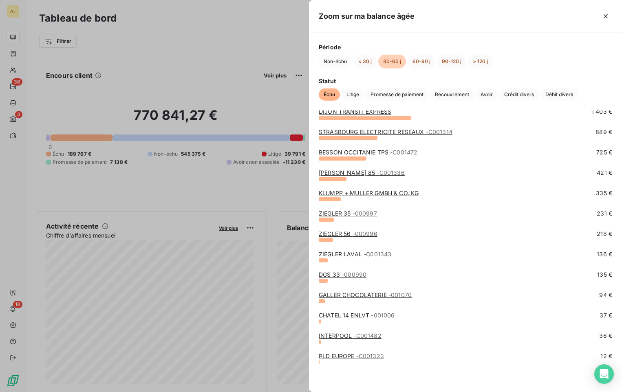
click at [350, 257] on link "ZIEGLER LAVAL - C001343" at bounding box center [355, 254] width 73 height 7
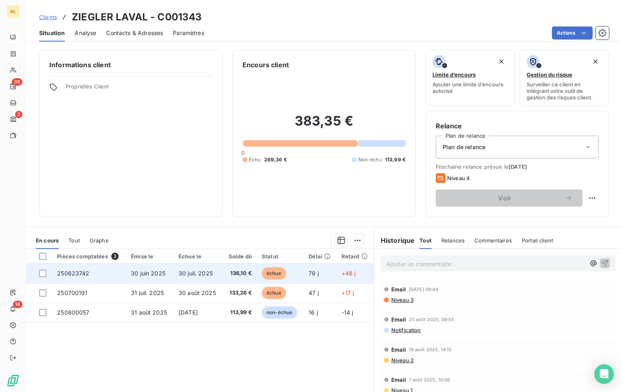
click at [194, 272] on span "30 juil. 2025" at bounding box center [196, 273] width 34 height 7
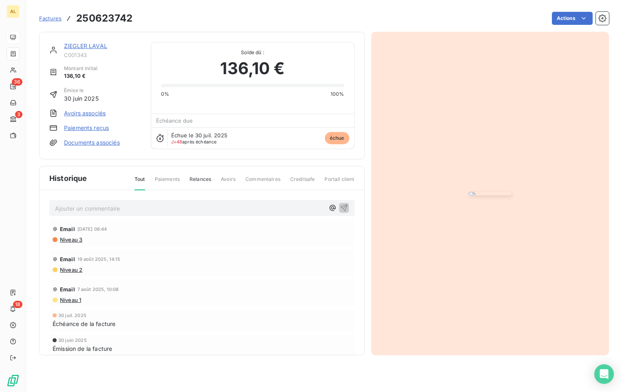
click at [203, 181] on span "Relances" at bounding box center [201, 183] width 22 height 14
click at [139, 209] on p "Ajouter un commentaire ﻿" at bounding box center [189, 208] width 269 height 10
click at [139, 213] on p "Ajouter un commentaire ﻿" at bounding box center [189, 208] width 269 height 10
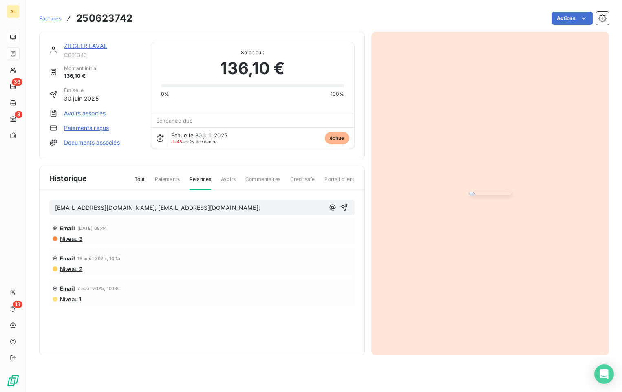
click at [221, 209] on p "[EMAIL_ADDRESS][DOMAIN_NAME]; [EMAIL_ADDRESS][DOMAIN_NAME];" at bounding box center [189, 207] width 269 height 9
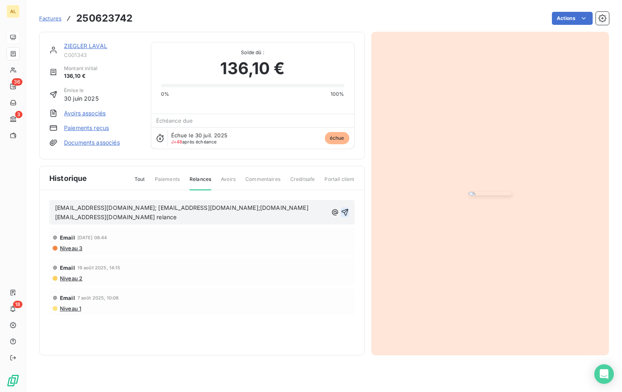
click at [345, 215] on icon "button" at bounding box center [344, 212] width 7 height 7
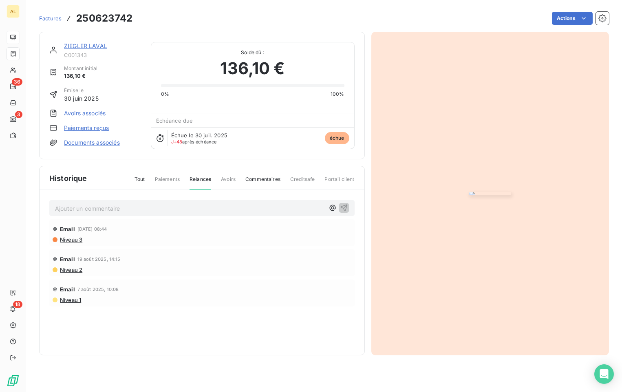
click at [138, 179] on span "Tout" at bounding box center [139, 183] width 11 height 14
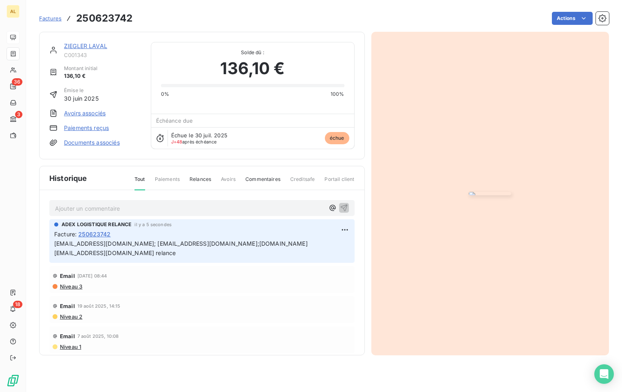
click at [162, 244] on span "[EMAIL_ADDRESS][DOMAIN_NAME]; [EMAIL_ADDRESS][DOMAIN_NAME];[DOMAIN_NAME][EMAIL_…" at bounding box center [180, 248] width 253 height 16
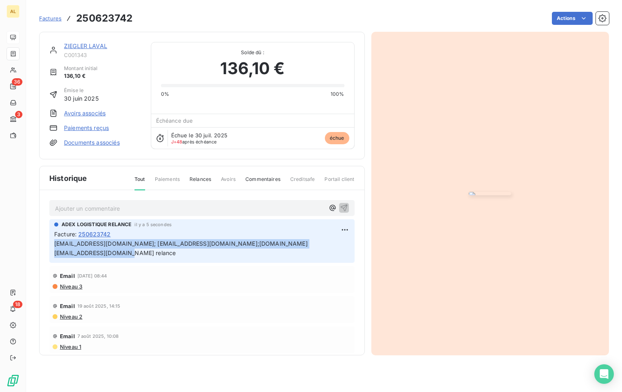
drag, startPoint x: 54, startPoint y: 242, endPoint x: 333, endPoint y: 242, distance: 279.6
click at [333, 242] on div "ADEX LOGISTIQUE RELANCE il y a 5 secondes Facture : 250623742 [EMAIL_ADDRESS][D…" at bounding box center [201, 241] width 305 height 44
copy span "[EMAIL_ADDRESS][DOMAIN_NAME]; [EMAIL_ADDRESS][DOMAIN_NAME];[DOMAIN_NAME][EMAIL_…"
click at [49, 20] on span "Factures" at bounding box center [50, 18] width 22 height 7
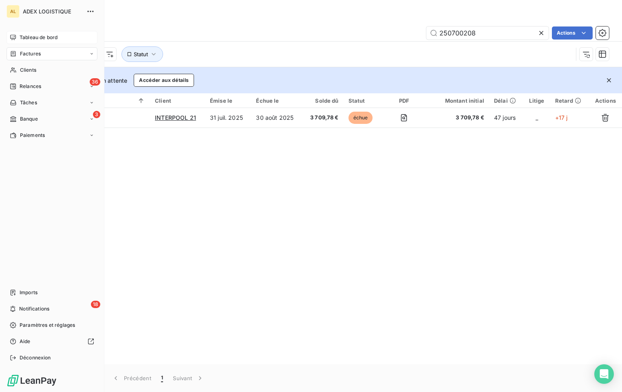
click at [31, 40] on span "Tableau de bord" at bounding box center [39, 37] width 38 height 7
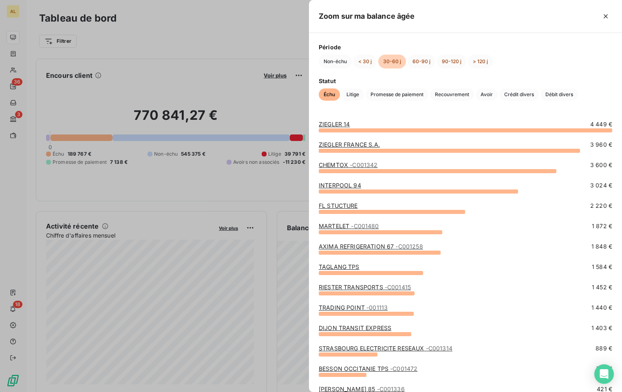
scroll to position [204, 0]
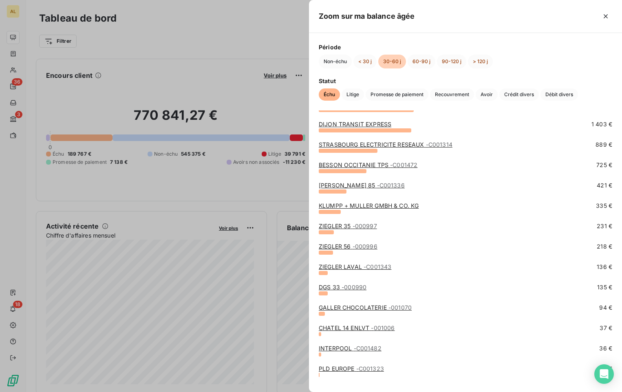
click at [379, 268] on span "- C001343" at bounding box center [378, 266] width 28 height 7
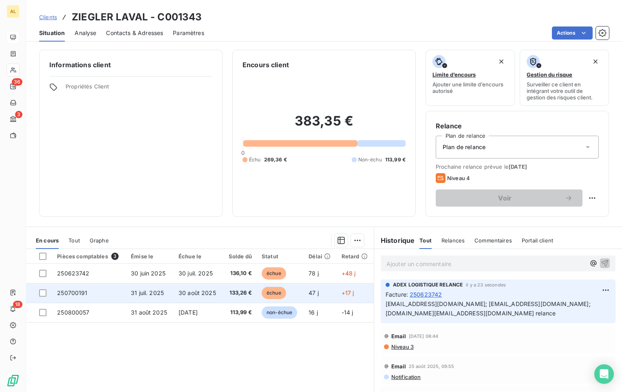
click at [195, 293] on span "30 août 2025" at bounding box center [197, 292] width 37 height 7
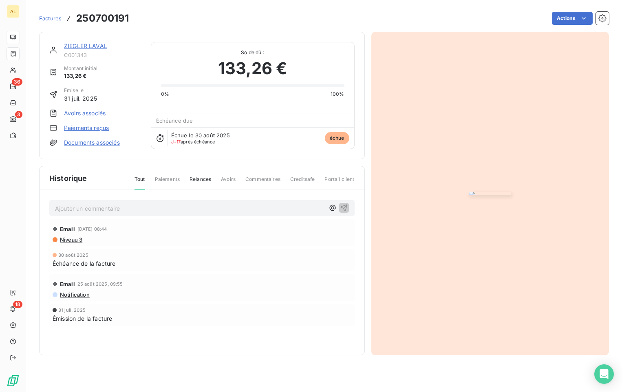
click at [208, 180] on span "Relances" at bounding box center [201, 183] width 22 height 14
click at [172, 211] on p "Ajouter un commentaire ﻿" at bounding box center [189, 208] width 269 height 10
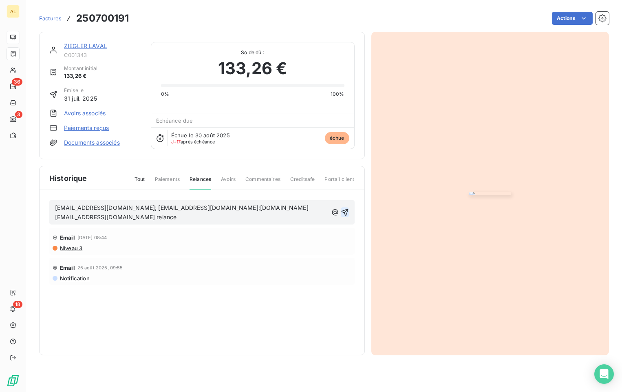
click at [345, 212] on icon "button" at bounding box center [344, 212] width 7 height 7
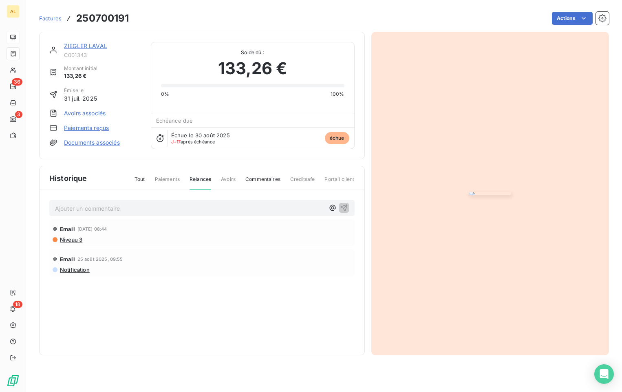
click at [138, 183] on span "Tout" at bounding box center [139, 183] width 11 height 14
